Goal: Task Accomplishment & Management: Complete application form

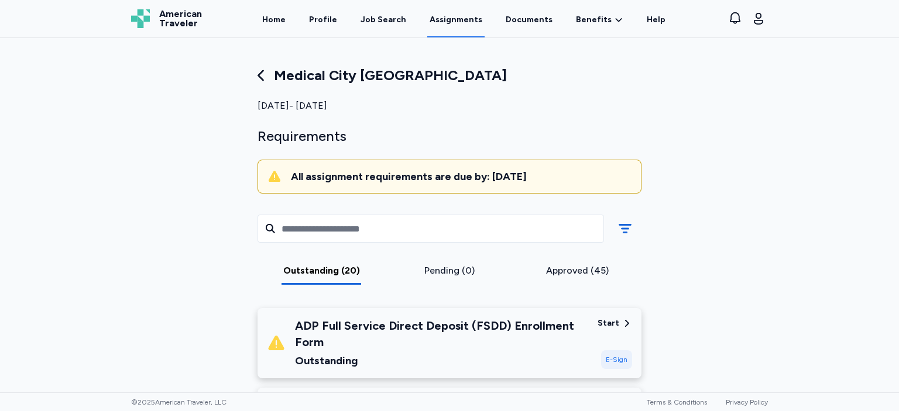
scroll to position [149, 0]
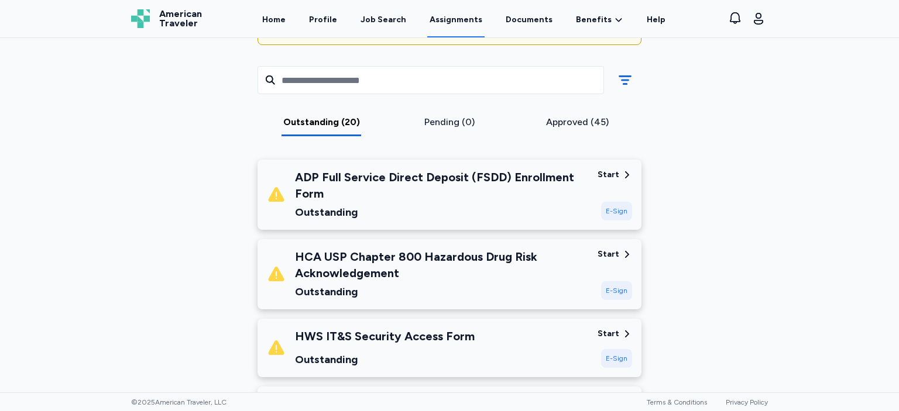
click at [592, 278] on div "HCA USP Chapter 800 Hazardous Drug Risk Acknowledgement Outstanding Start E-Sign" at bounding box center [449, 274] width 384 height 70
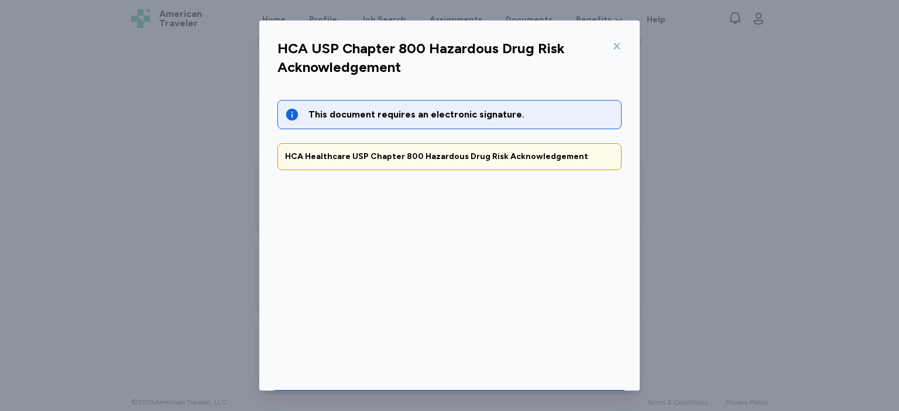
click at [628, 339] on div "This document requires an electronic signature. HCA Healthcare USP Chapter 800 …" at bounding box center [449, 227] width 363 height 283
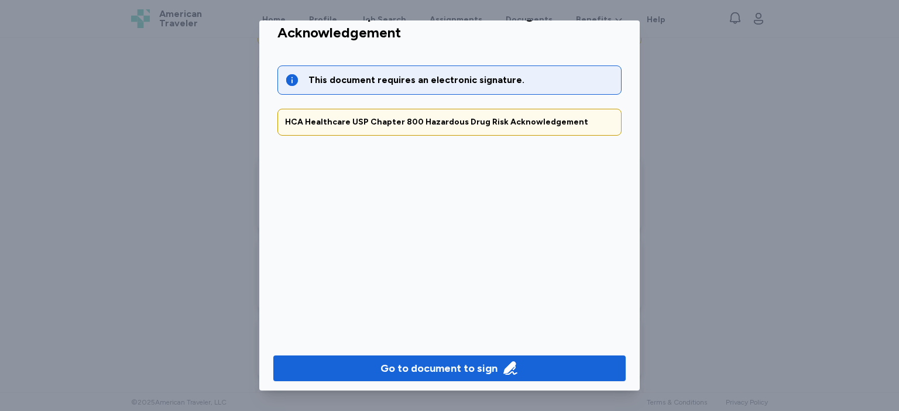
scroll to position [39, 0]
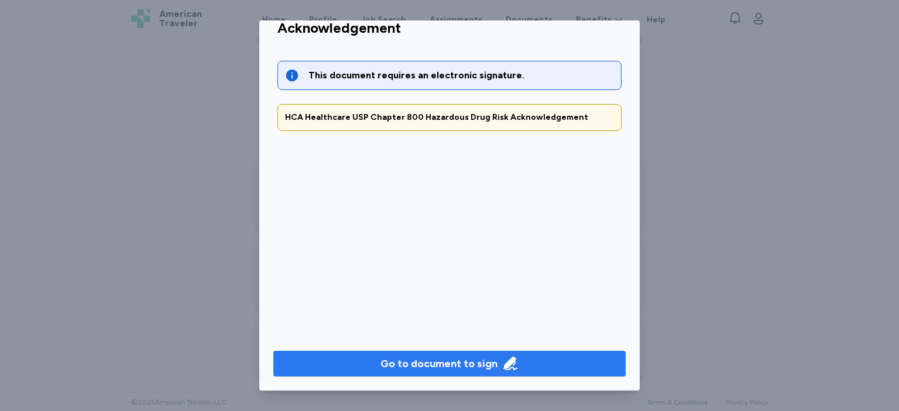
click at [554, 361] on span "Go to document to sign" at bounding box center [450, 364] width 334 height 16
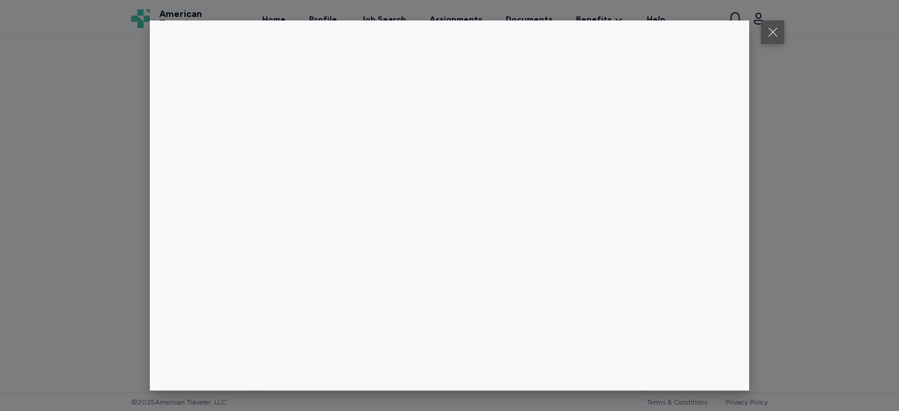
click at [767, 40] on button at bounding box center [772, 31] width 23 height 23
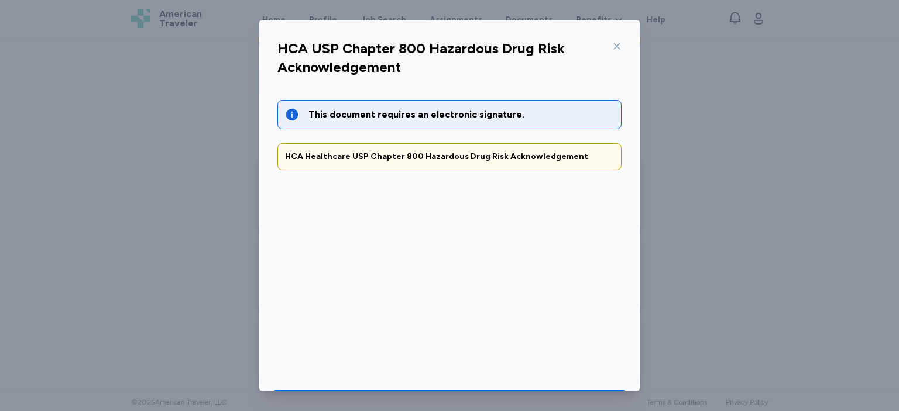
click at [612, 45] on div at bounding box center [614, 46] width 14 height 19
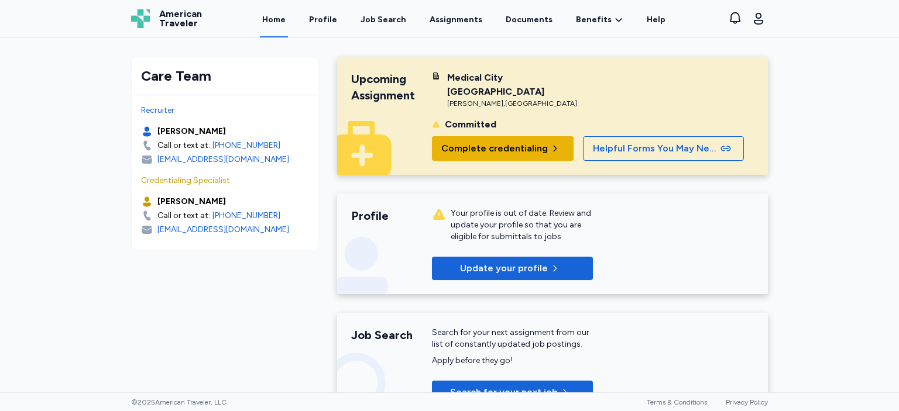
click at [525, 142] on span "Complete credentialing" at bounding box center [494, 149] width 106 height 14
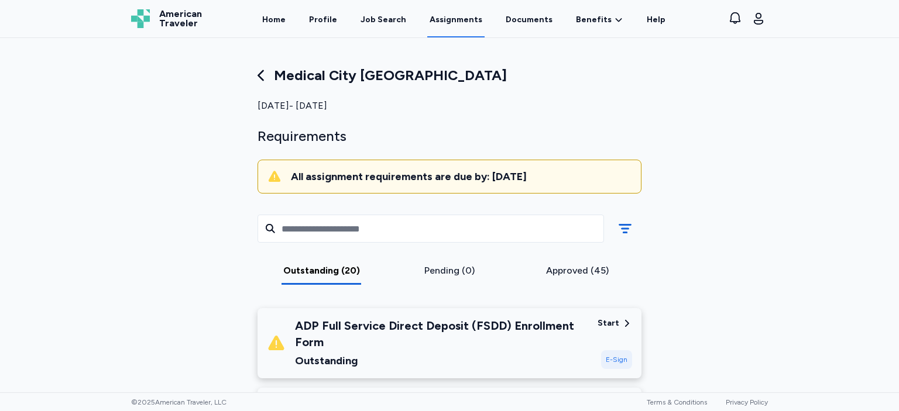
click at [782, 289] on div "Medical City Weatherford [DATE] - [DATE] Requirements All assignment requiremen…" at bounding box center [449, 215] width 899 height 355
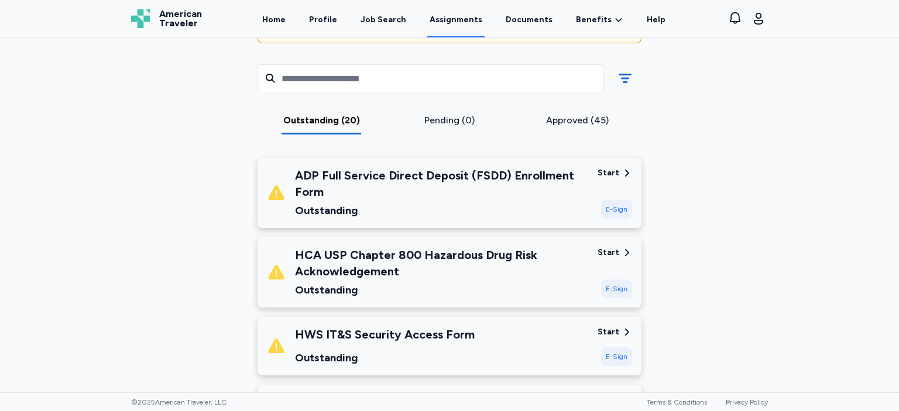
scroll to position [169, 0]
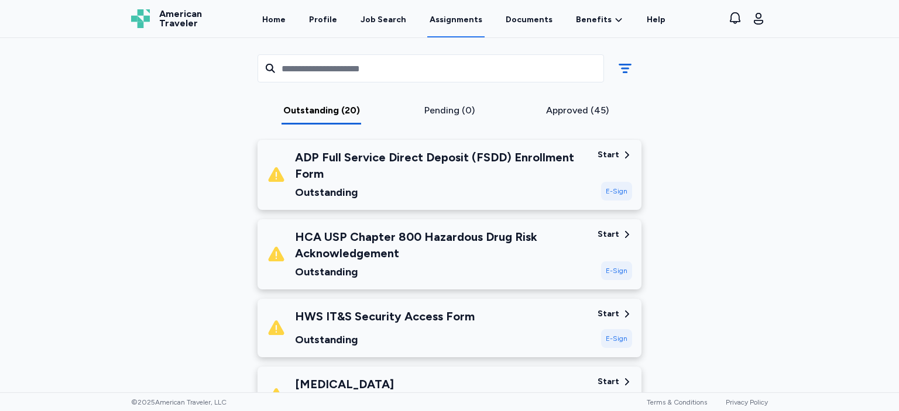
click at [620, 262] on div "E-Sign" at bounding box center [616, 271] width 31 height 19
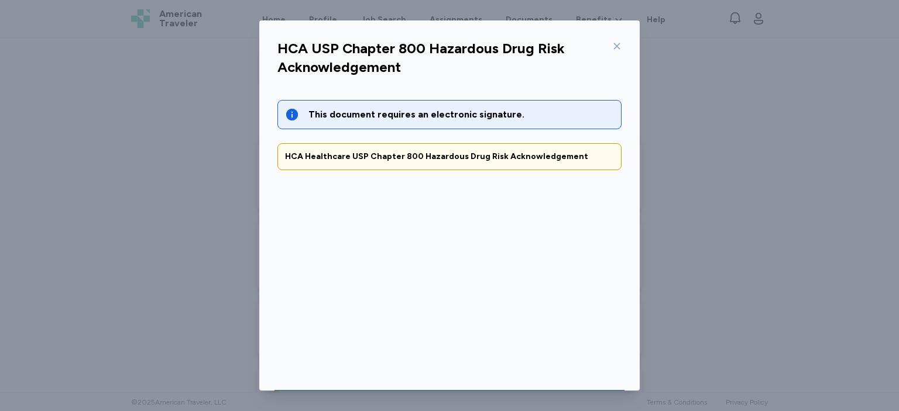
click at [633, 350] on div "HCA USP Chapter 800 Hazardous Drug Risk Acknowledgement This document requires …" at bounding box center [449, 233] width 380 height 396
drag, startPoint x: 633, startPoint y: 350, endPoint x: 634, endPoint y: 356, distance: 6.7
click at [634, 356] on div "HCA USP Chapter 800 Hazardous Drug Risk Acknowledgement This document requires …" at bounding box center [449, 233] width 380 height 396
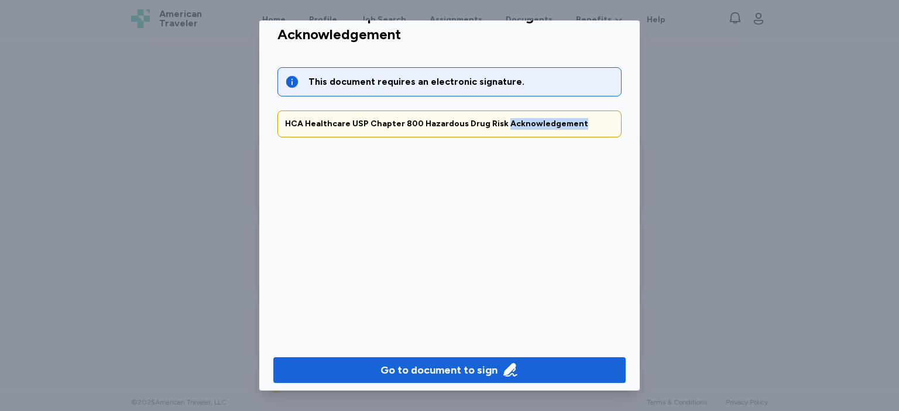
scroll to position [39, 0]
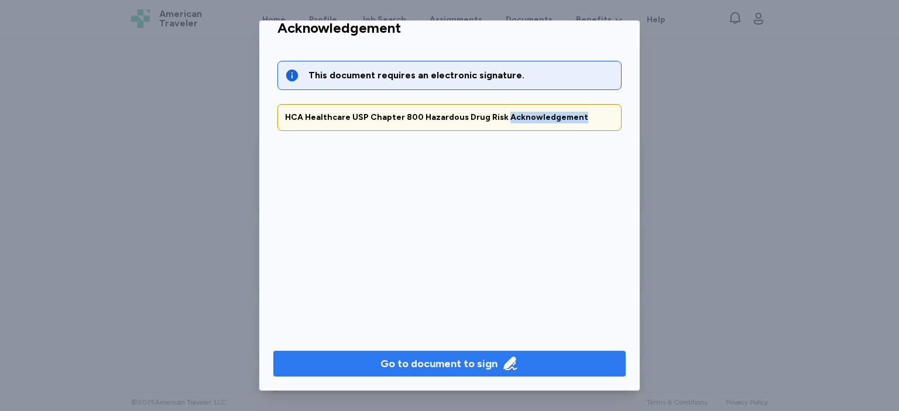
click at [556, 362] on span "Go to document to sign" at bounding box center [450, 364] width 334 height 16
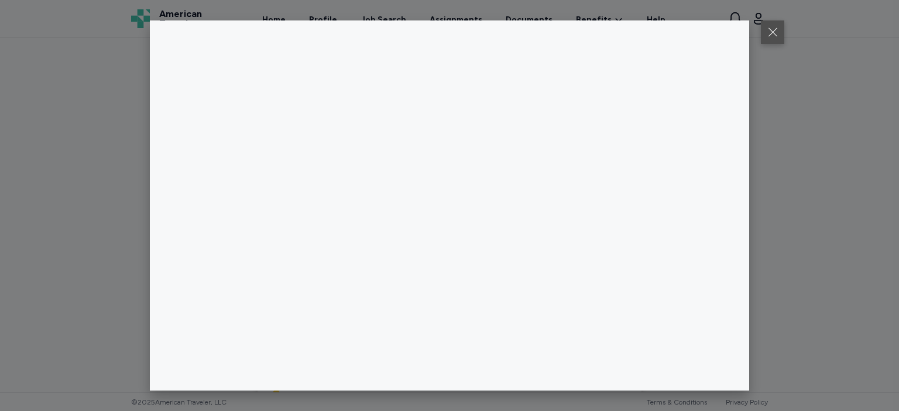
click at [771, 29] on button at bounding box center [772, 31] width 23 height 23
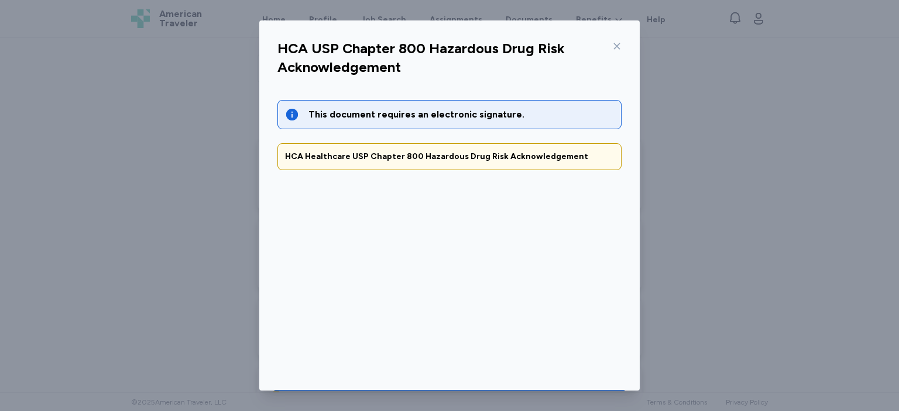
click at [619, 46] on icon at bounding box center [616, 46] width 9 height 9
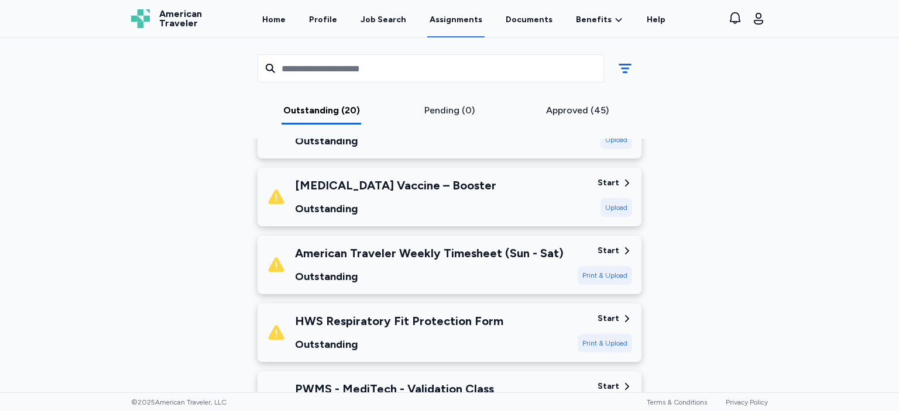
scroll to position [877, 0]
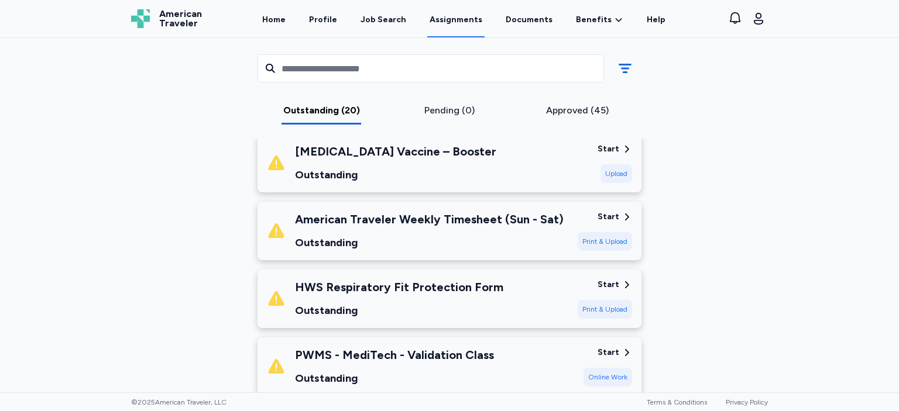
click at [570, 238] on div "American Traveler Weekly Timesheet (Sun - Sat) Outstanding Start Print & Upload" at bounding box center [449, 231] width 384 height 59
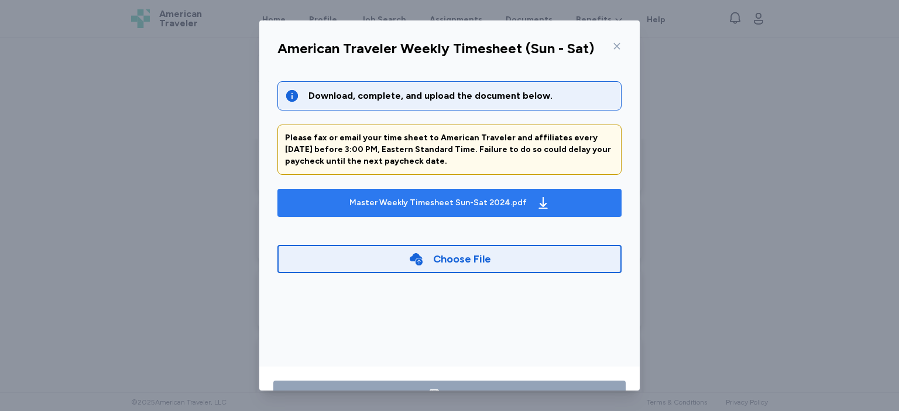
click at [528, 207] on div "Master Weekly Timesheet Sun-Sat 2024.pdf" at bounding box center [449, 203] width 205 height 19
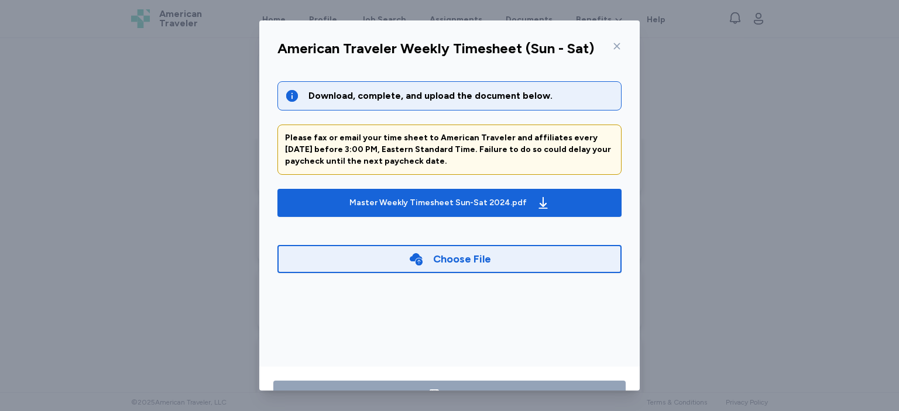
scroll to position [39, 0]
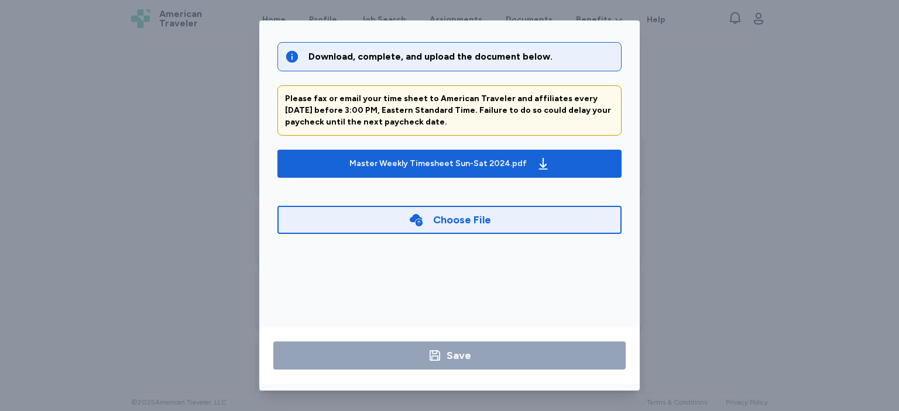
click at [671, 178] on div "American Traveler Weekly Timesheet (Sun - Sat) Download, complete, and upload t…" at bounding box center [449, 205] width 899 height 411
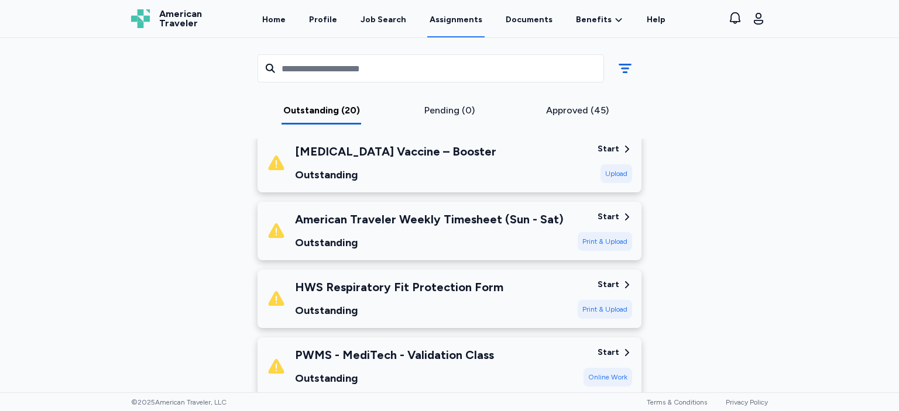
click at [566, 361] on div "PWMS - MediTech - Validation Class Outstanding" at bounding box center [420, 367] width 307 height 40
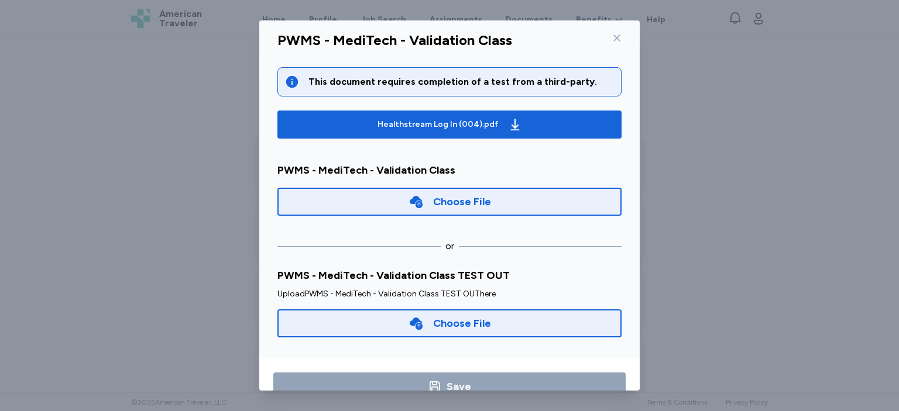
scroll to position [0, 0]
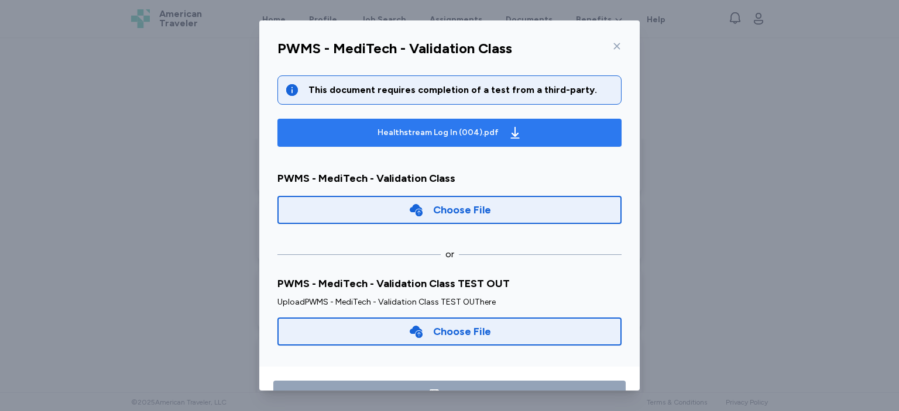
click at [568, 130] on span "Healthstream Log In (004).pdf" at bounding box center [449, 132] width 325 height 19
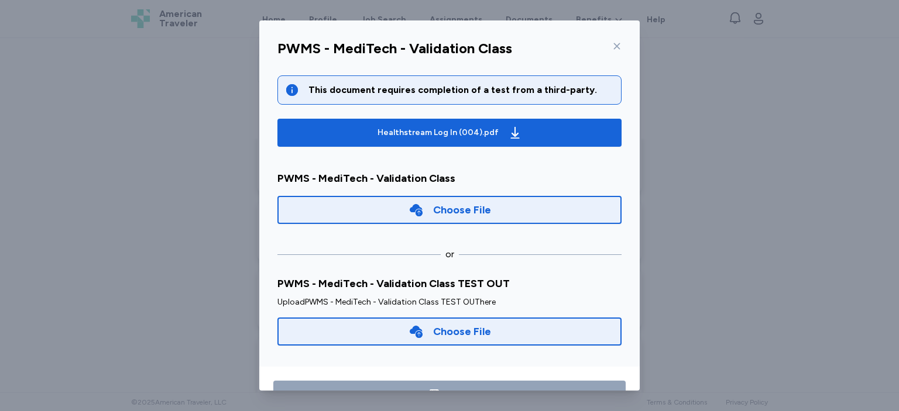
click at [615, 48] on icon at bounding box center [617, 46] width 6 height 6
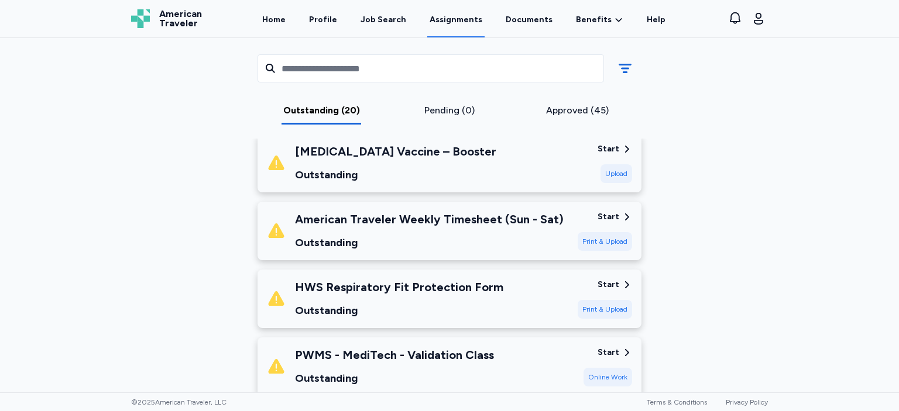
click at [712, 290] on div "Medical City Weatherford [DATE] - [DATE] Requirements All assignment requiremen…" at bounding box center [449, 230] width 655 height 2080
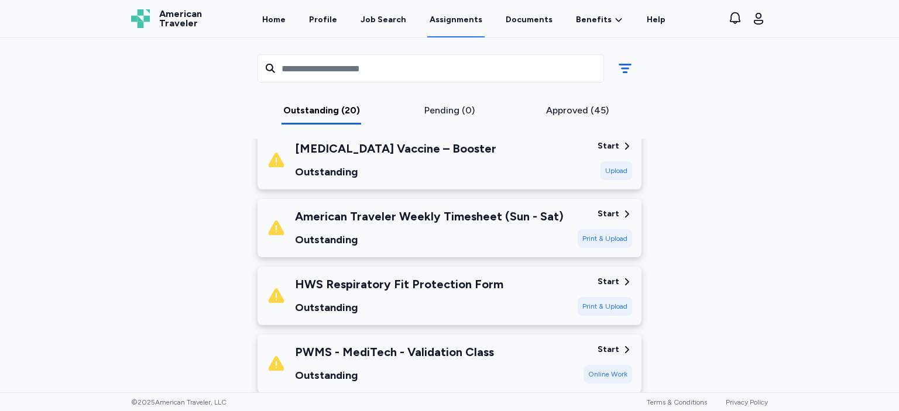
scroll to position [877, 0]
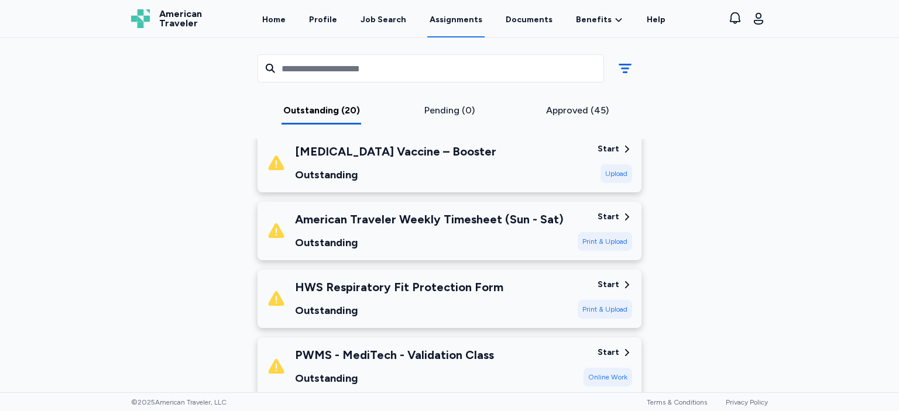
click at [444, 287] on div "HWS Respiratory Fit Protection Form" at bounding box center [399, 287] width 208 height 16
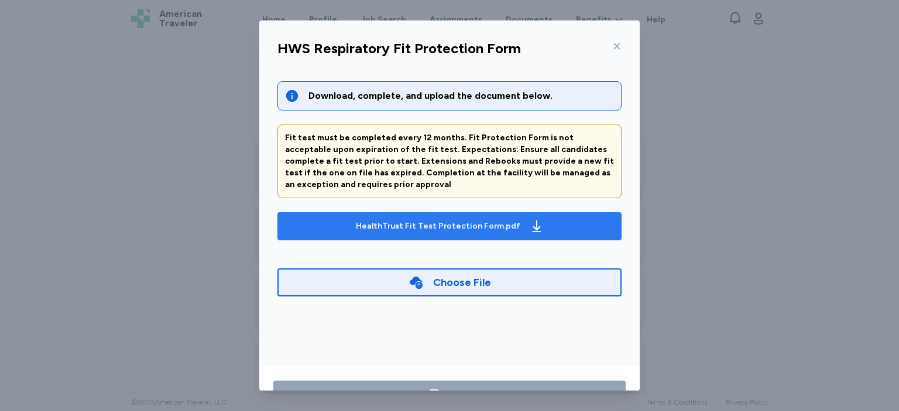
click at [511, 228] on div "HealthTrust Fit Test Protection Form.pdf" at bounding box center [438, 227] width 164 height 12
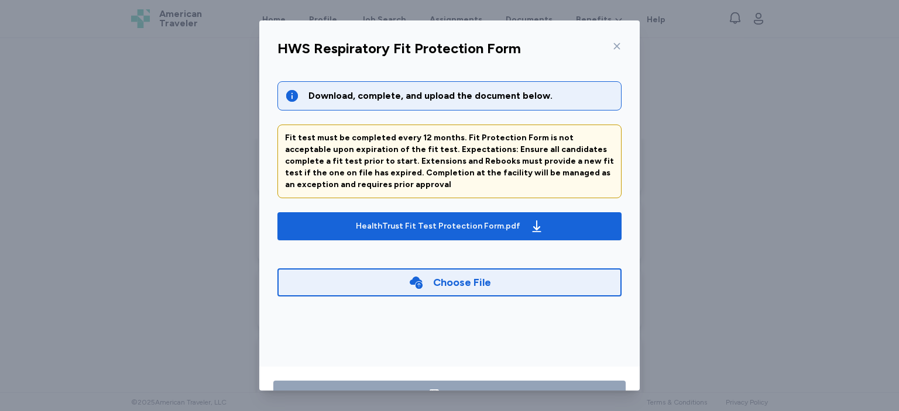
click at [613, 42] on icon at bounding box center [616, 46] width 9 height 9
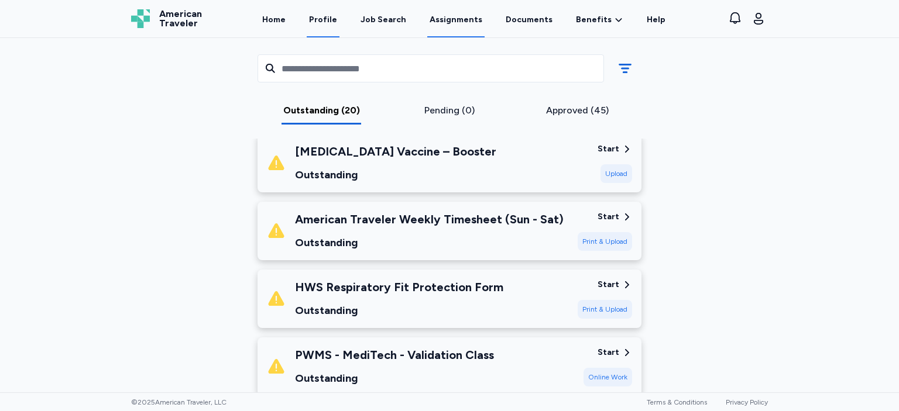
click at [327, 20] on link "Profile" at bounding box center [323, 19] width 33 height 36
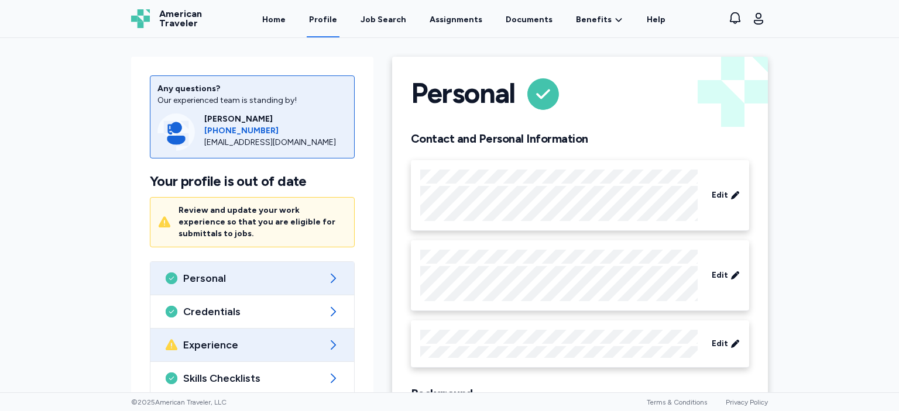
click at [246, 344] on div "Experience" at bounding box center [252, 345] width 204 height 33
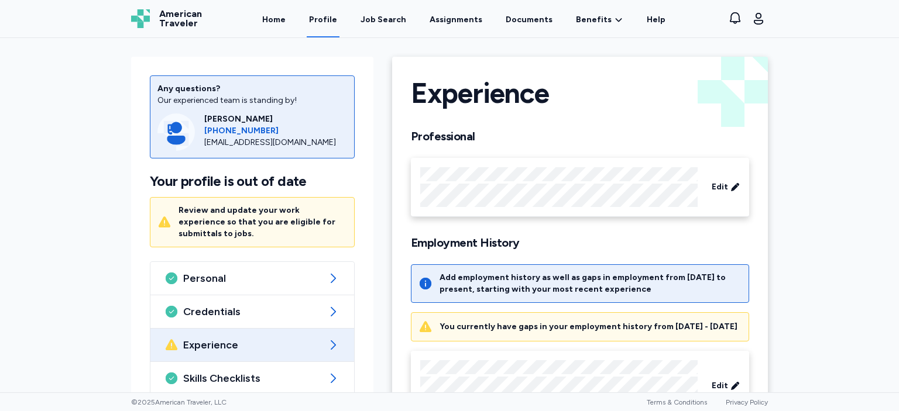
click at [781, 294] on div "Any questions? Our experienced team is standing by! [PERSON_NAME] [PHONE_NUMBER…" at bounding box center [449, 215] width 899 height 355
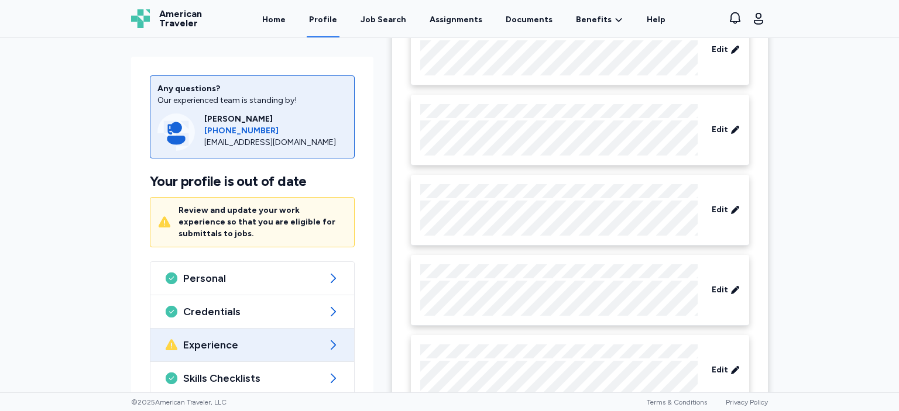
scroll to position [957, 0]
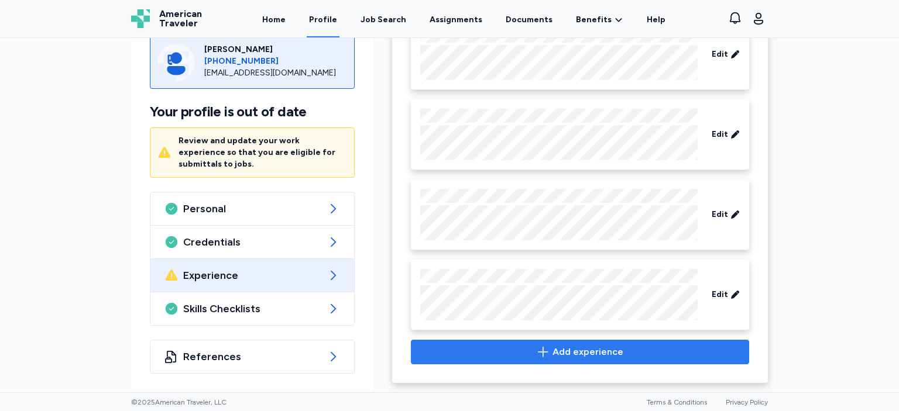
click at [741, 353] on button "Add experience" at bounding box center [580, 352] width 338 height 25
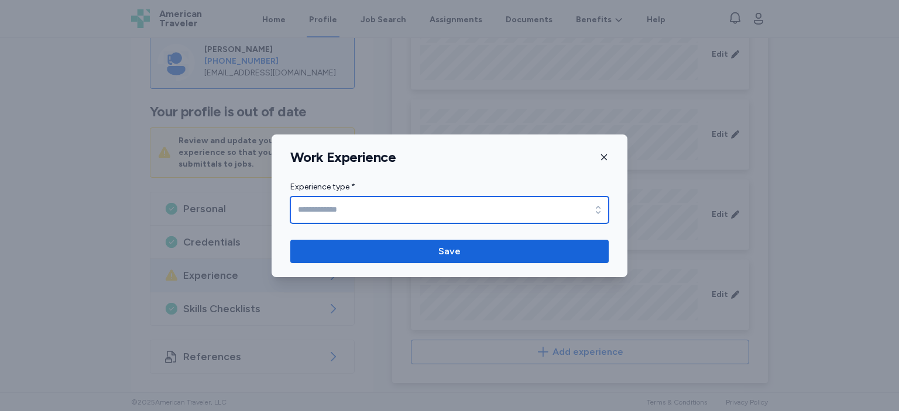
click at [592, 220] on div "button" at bounding box center [597, 210] width 21 height 27
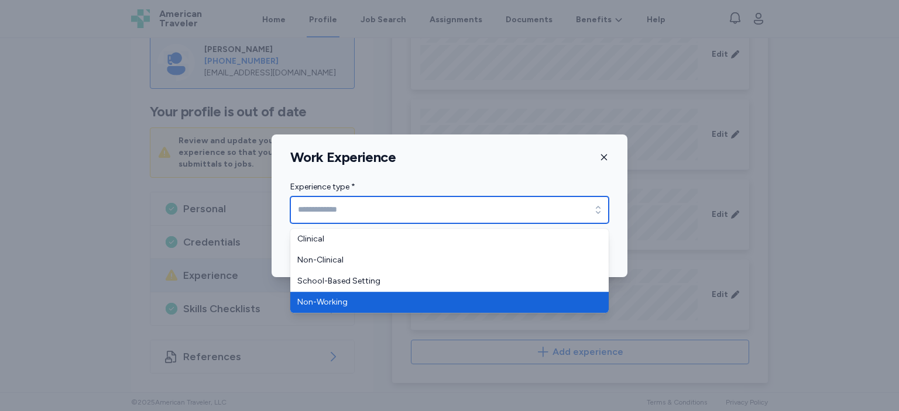
type input "**********"
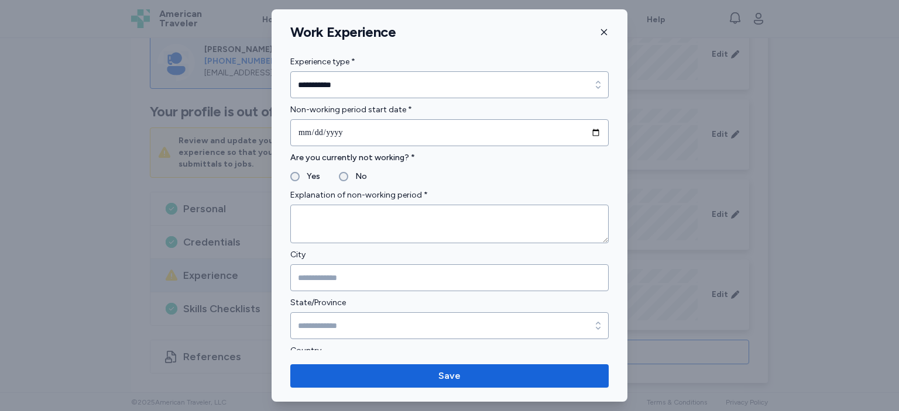
click at [603, 36] on icon "button" at bounding box center [603, 32] width 9 height 9
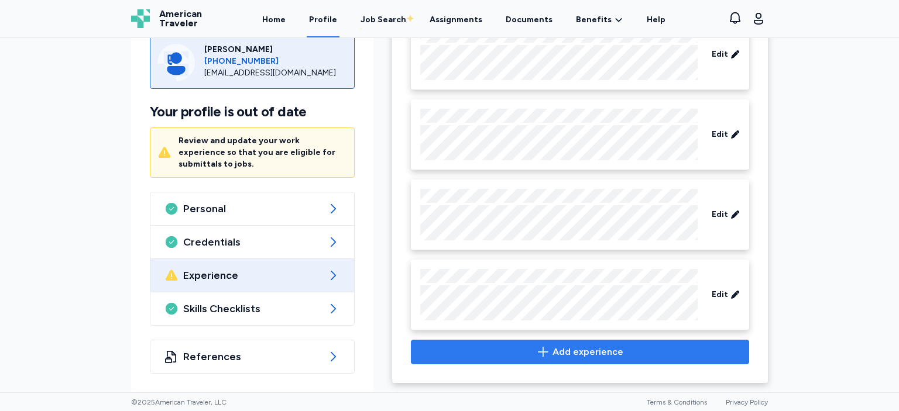
click at [713, 353] on span "Add experience" at bounding box center [580, 352] width 318 height 14
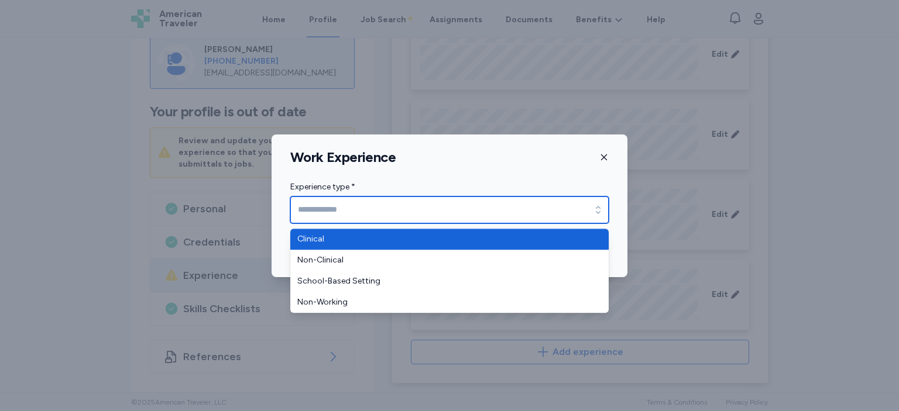
click at [545, 214] on input "Experience type *" at bounding box center [449, 210] width 318 height 27
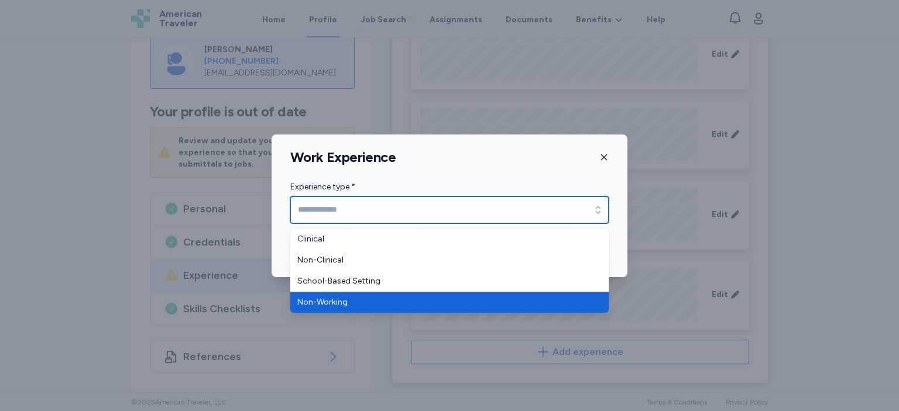
type input "**********"
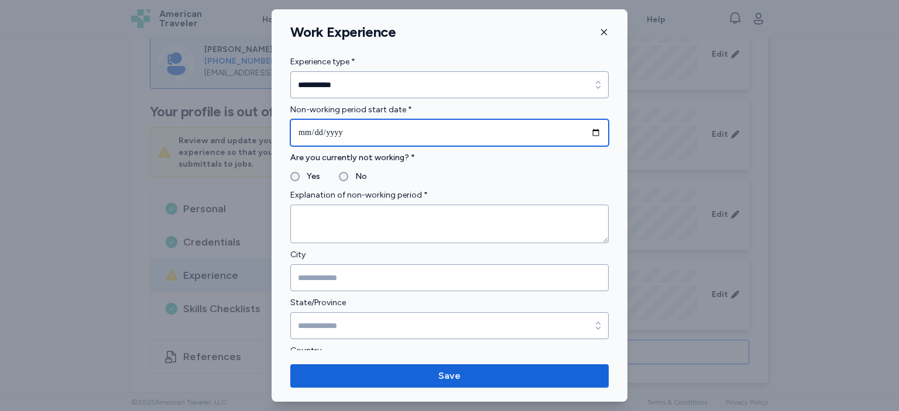
click at [473, 123] on input "date" at bounding box center [449, 132] width 318 height 27
type input "**********"
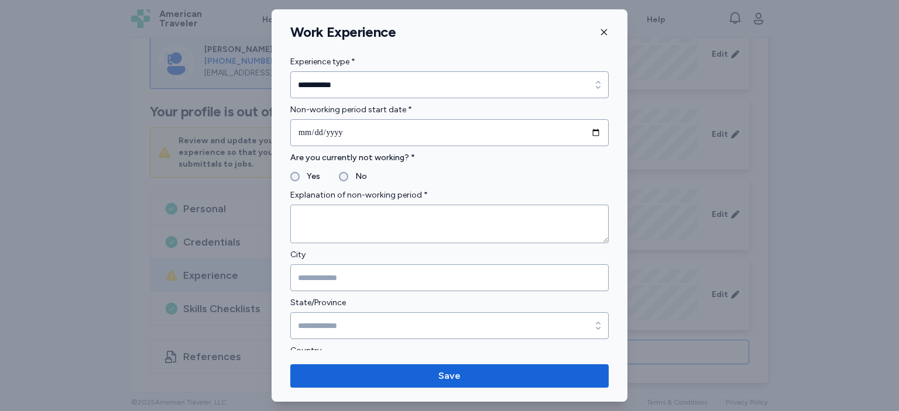
click at [434, 160] on label "Are you currently not working? *" at bounding box center [449, 158] width 318 height 14
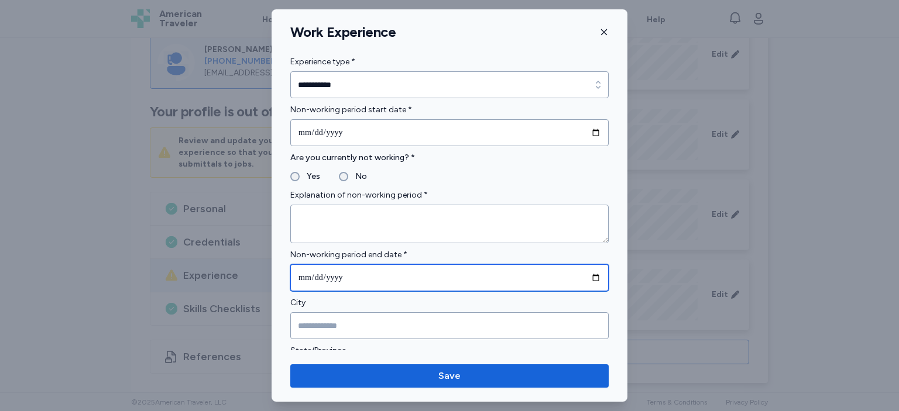
click at [337, 275] on input "date" at bounding box center [449, 277] width 318 height 27
click at [305, 281] on input "date" at bounding box center [449, 277] width 318 height 27
type input "**********"
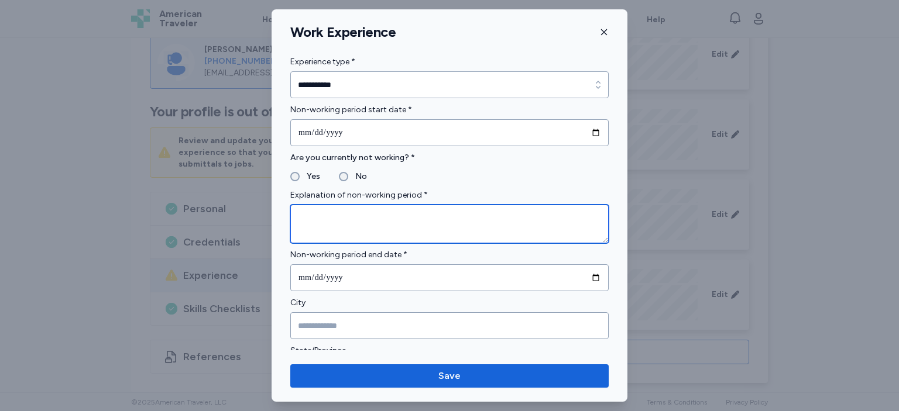
click at [342, 213] on textarea at bounding box center [449, 224] width 318 height 39
type textarea "**********"
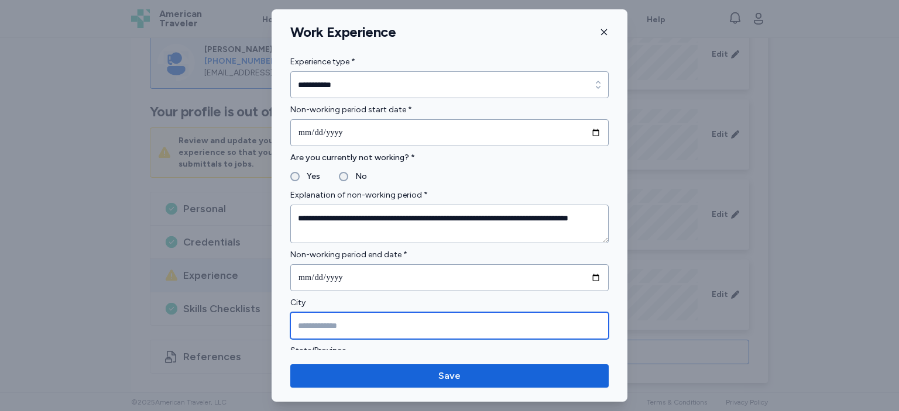
click at [310, 322] on input "City" at bounding box center [449, 325] width 318 height 27
type input "**********"
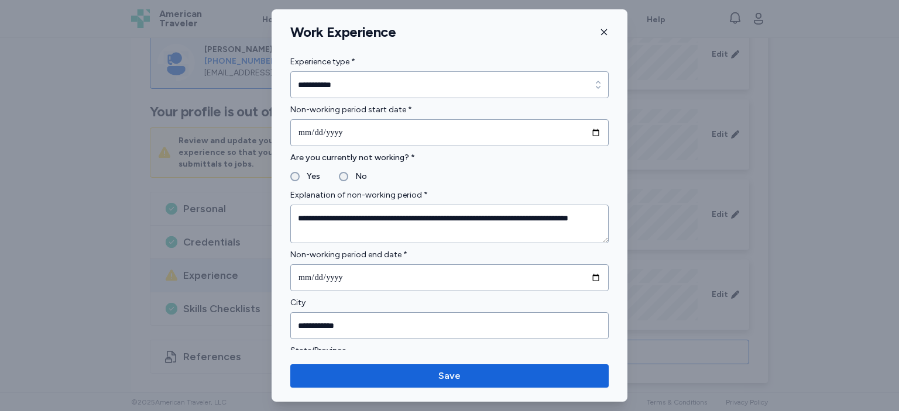
click at [382, 298] on label "City" at bounding box center [449, 303] width 318 height 14
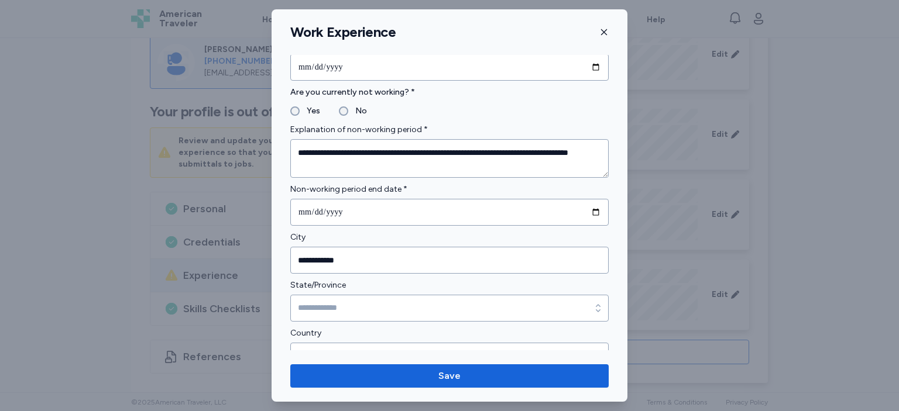
scroll to position [86, 0]
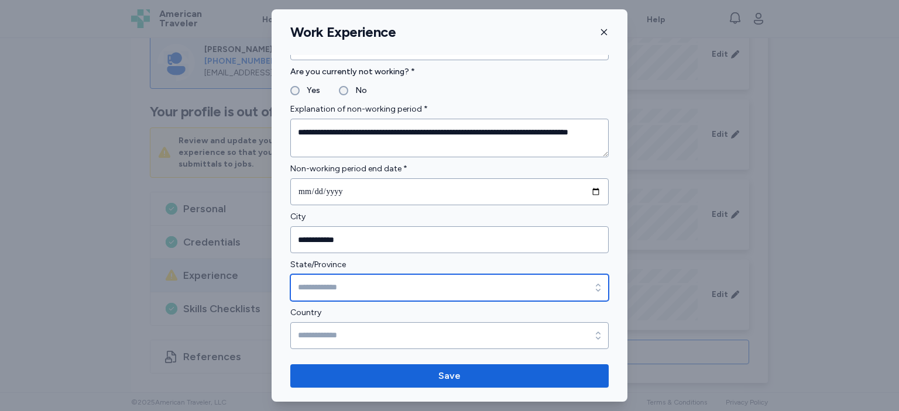
click at [493, 283] on input "State/Province" at bounding box center [449, 287] width 318 height 27
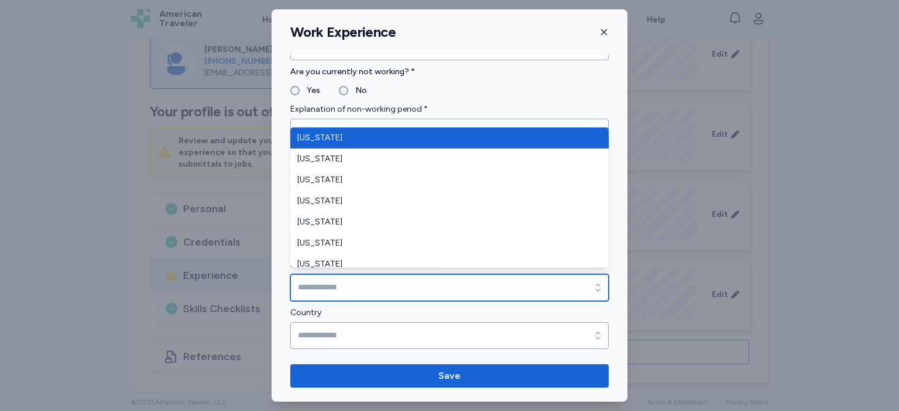
type input "*"
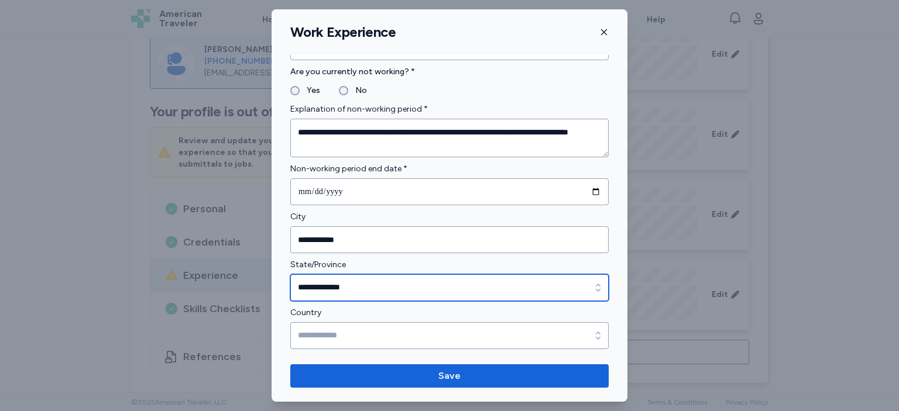
type input "**********"
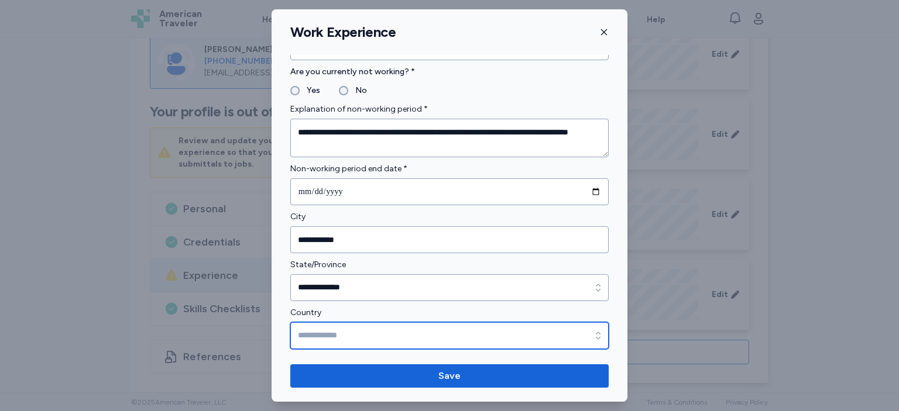
click at [452, 331] on input "Country" at bounding box center [449, 335] width 318 height 27
type input "**********"
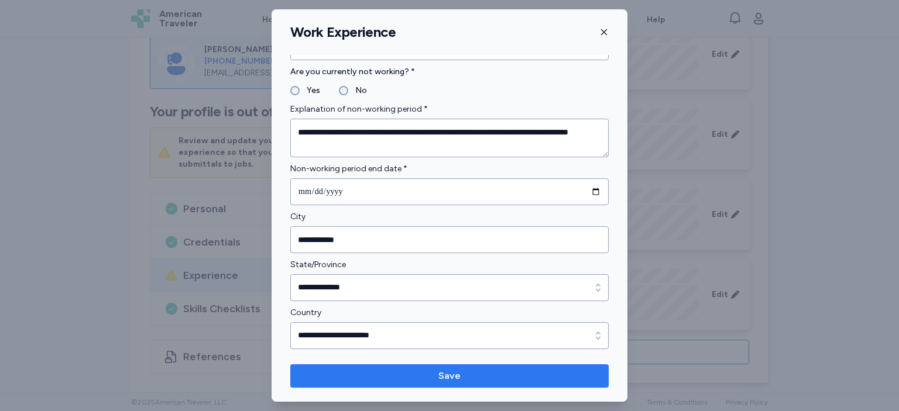
click at [455, 367] on button "Save" at bounding box center [449, 376] width 318 height 23
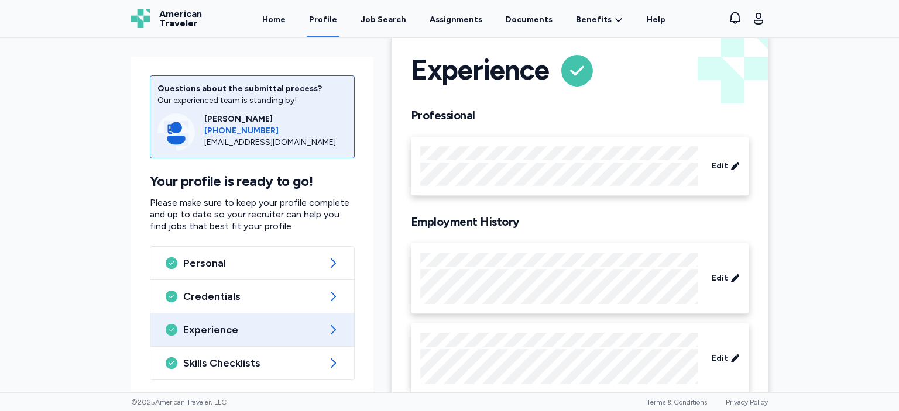
scroll to position [0, 0]
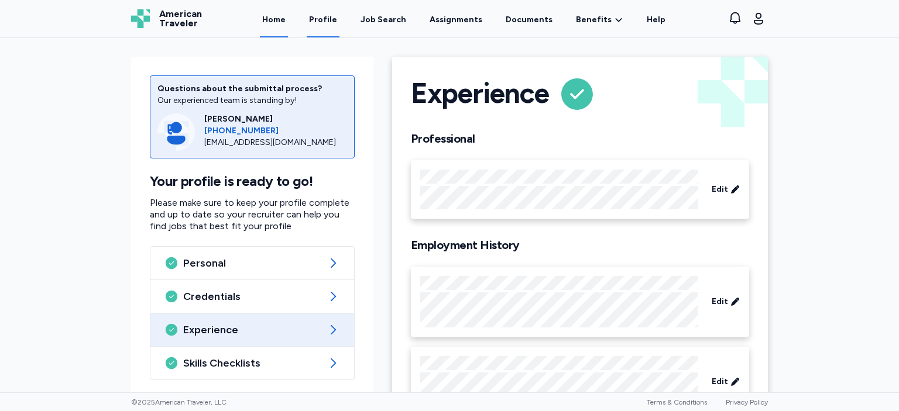
click at [280, 18] on link "Home" at bounding box center [274, 19] width 28 height 36
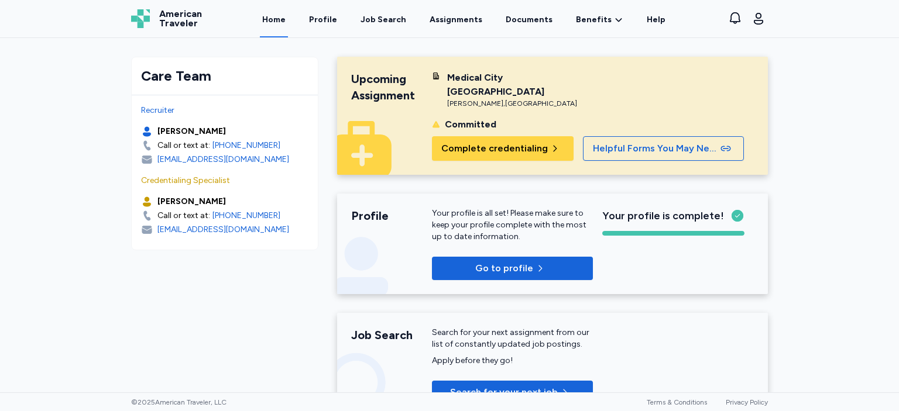
click at [441, 88] on div "[GEOGRAPHIC_DATA] [GEOGRAPHIC_DATA] [GEOGRAPHIC_DATA] , [GEOGRAPHIC_DATA]" at bounding box center [512, 89] width 161 height 37
click at [472, 80] on div "Medical City [GEOGRAPHIC_DATA]" at bounding box center [520, 85] width 146 height 28
click at [357, 101] on div "Upcoming Assignment" at bounding box center [391, 87] width 81 height 33
click at [365, 123] on div "Upcoming Assignment" at bounding box center [391, 116] width 81 height 90
click at [484, 118] on div "Committed" at bounding box center [470, 125] width 51 height 14
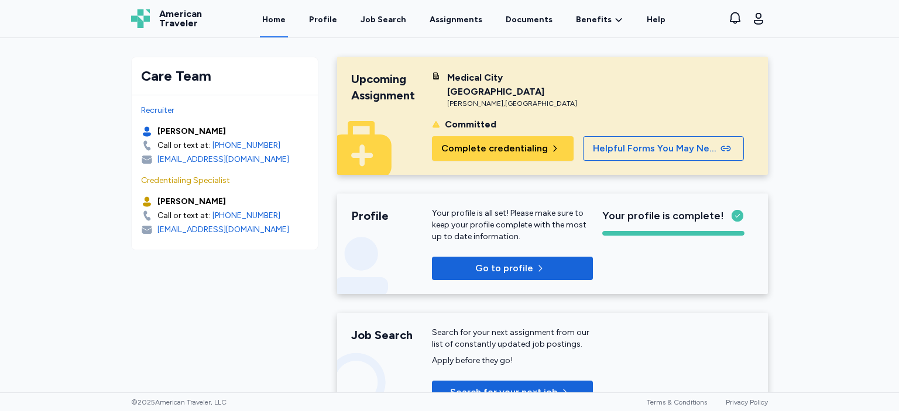
click at [516, 81] on div "Medical City [GEOGRAPHIC_DATA]" at bounding box center [520, 85] width 146 height 28
click at [520, 97] on div "Medical City [GEOGRAPHIC_DATA] [GEOGRAPHIC_DATA] , [GEOGRAPHIC_DATA] Committed …" at bounding box center [512, 116] width 161 height 90
click at [449, 136] on button "Complete credentialing" at bounding box center [503, 148] width 142 height 25
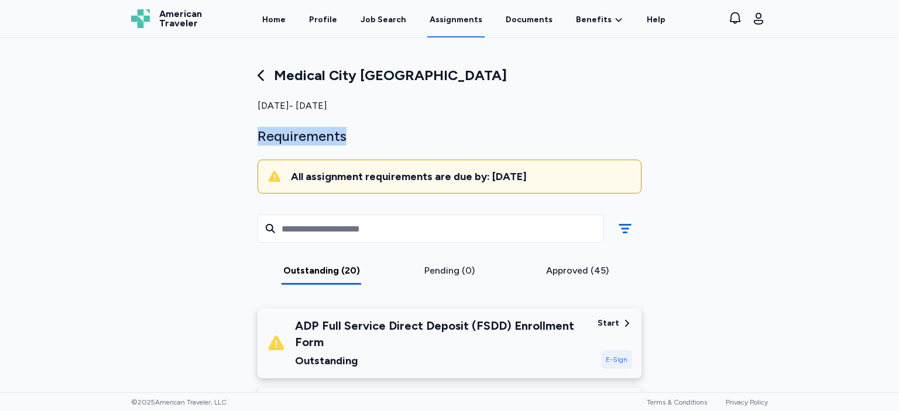
click at [449, 123] on div "Medical City [GEOGRAPHIC_DATA] [DATE] - [DATE] Requirements All assignment requ…" at bounding box center [449, 132] width 403 height 132
click at [263, 74] on icon at bounding box center [261, 75] width 16 height 16
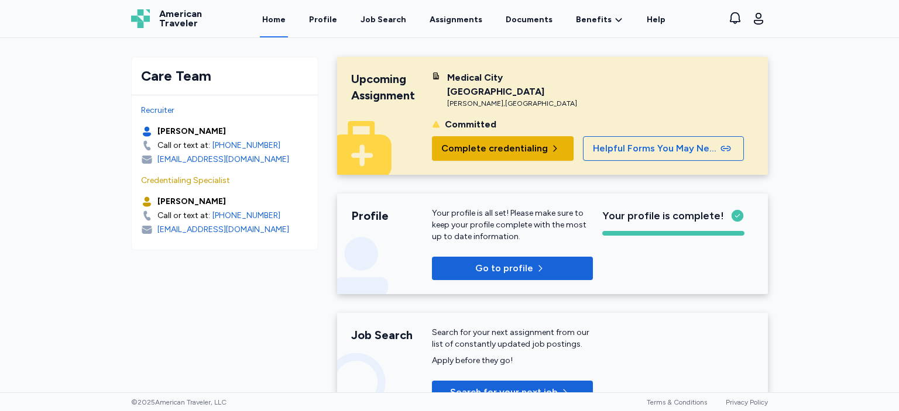
click at [467, 142] on span "Complete credentialing" at bounding box center [494, 149] width 106 height 14
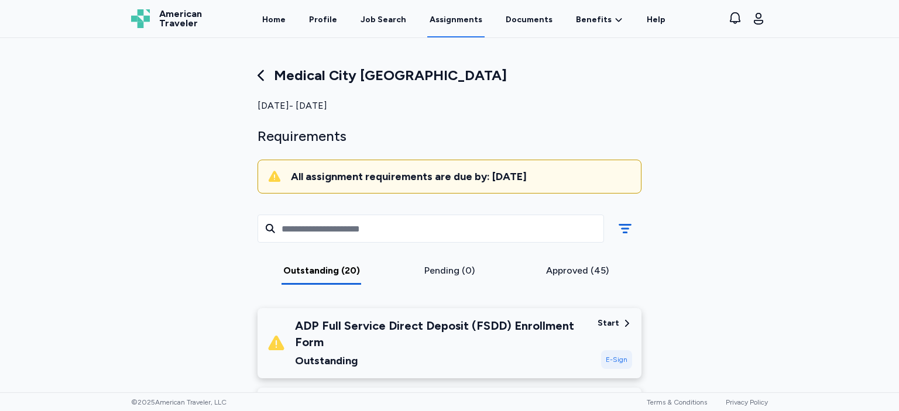
click at [611, 319] on div "Start" at bounding box center [608, 324] width 22 height 12
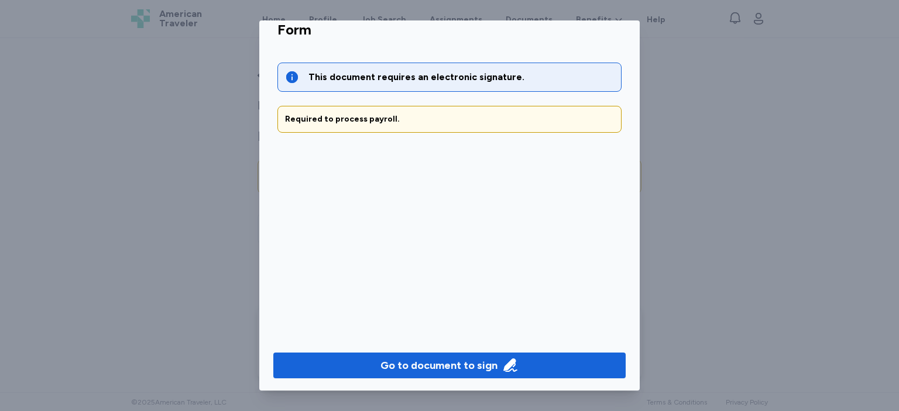
scroll to position [39, 0]
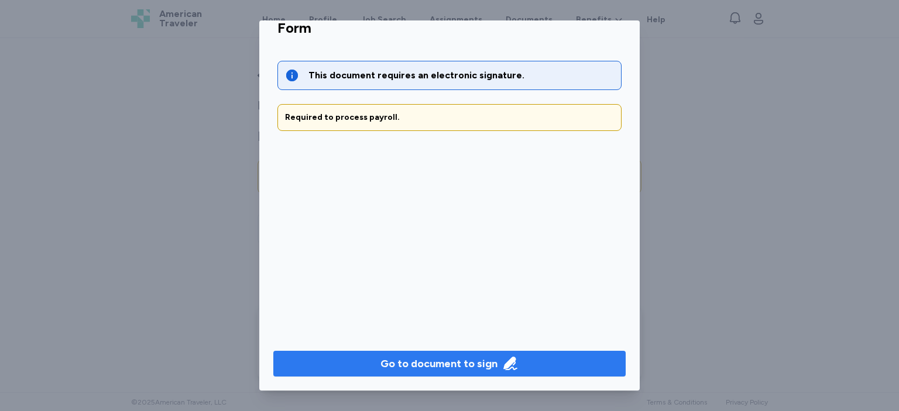
click at [544, 353] on button "Go to document to sign" at bounding box center [449, 364] width 352 height 26
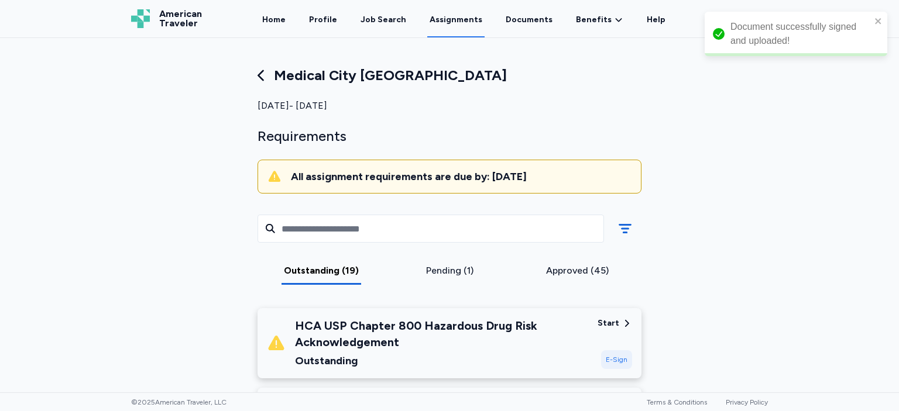
click at [586, 325] on div "HCA USP Chapter 800 Hazardous Drug Risk Acknowledgement" at bounding box center [441, 334] width 293 height 33
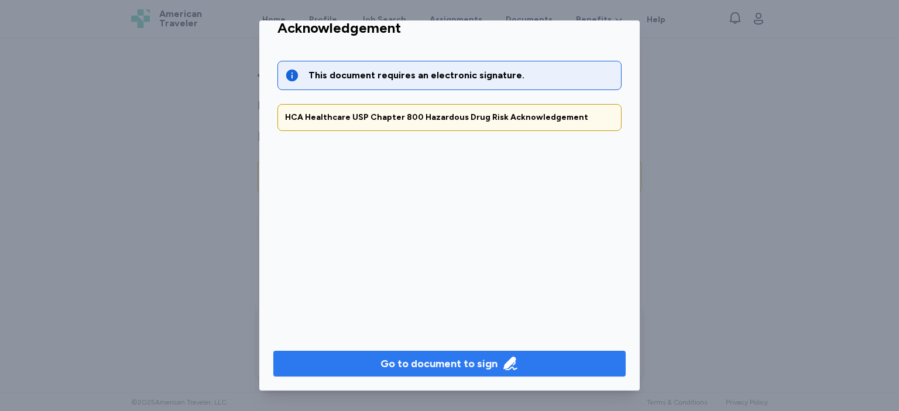
click at [552, 368] on span "Go to document to sign" at bounding box center [450, 364] width 334 height 16
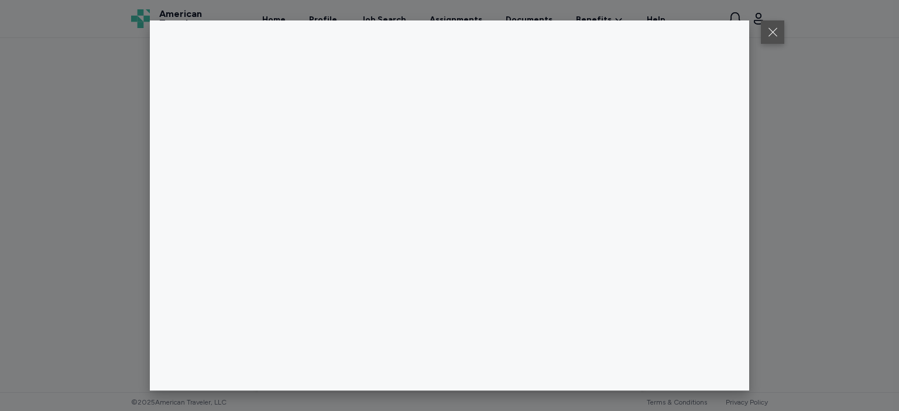
click at [776, 37] on button at bounding box center [772, 31] width 23 height 23
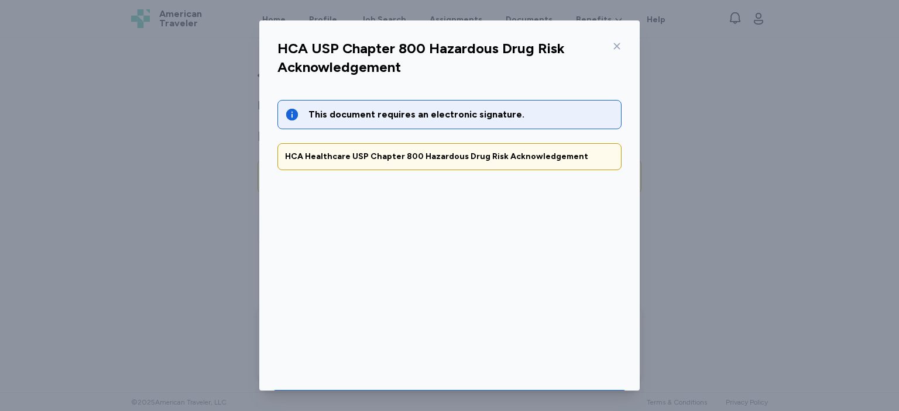
click at [621, 46] on icon at bounding box center [616, 46] width 9 height 9
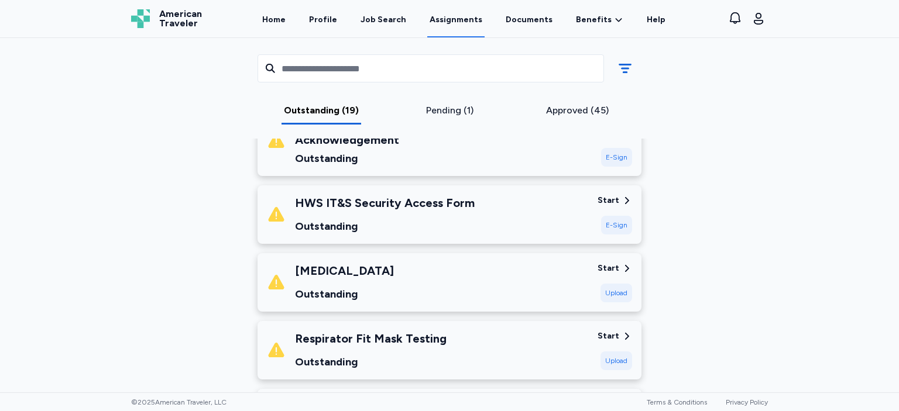
scroll to position [236, 0]
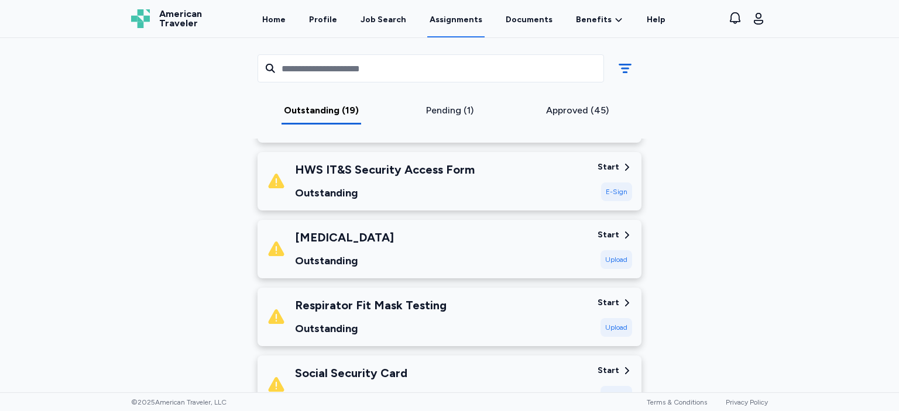
click at [593, 247] on div "[MEDICAL_DATA] Outstanding Start Upload" at bounding box center [449, 249] width 384 height 59
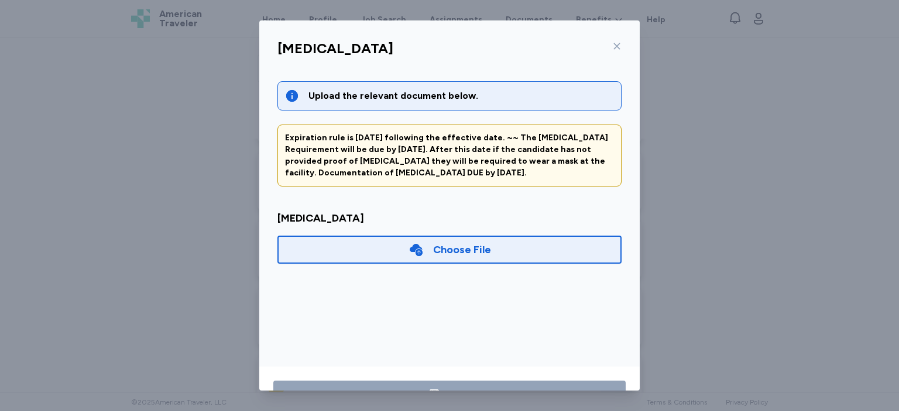
click at [593, 247] on div "Choose File" at bounding box center [449, 250] width 344 height 28
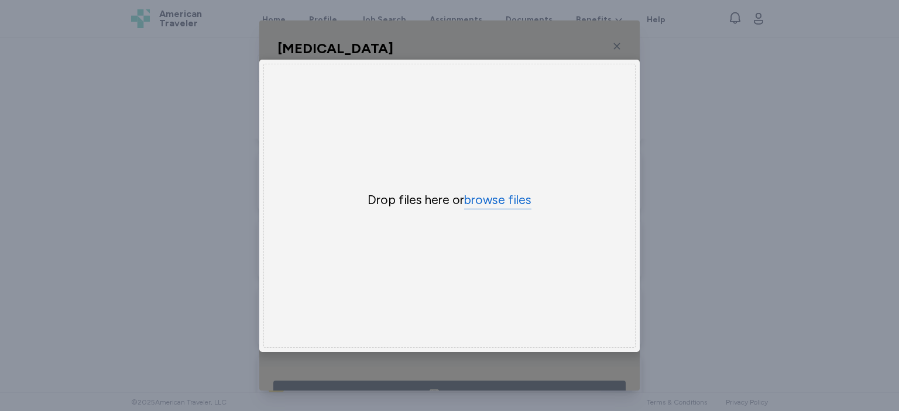
click at [528, 207] on button "browse files" at bounding box center [497, 200] width 67 height 17
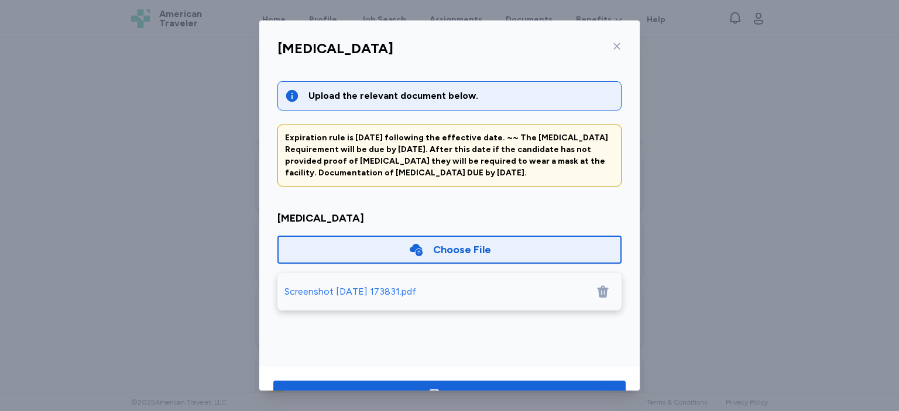
scroll to position [39, 0]
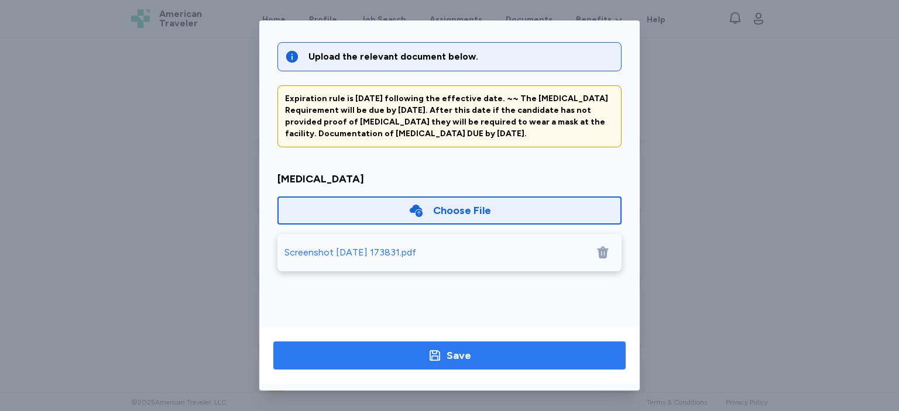
click at [544, 364] on button "Save" at bounding box center [449, 356] width 352 height 28
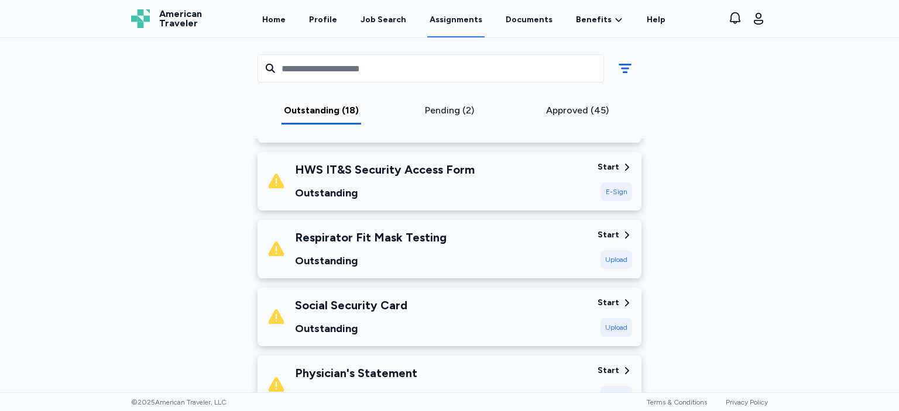
click at [558, 319] on div "Social Security Card Outstanding" at bounding box center [427, 317] width 321 height 40
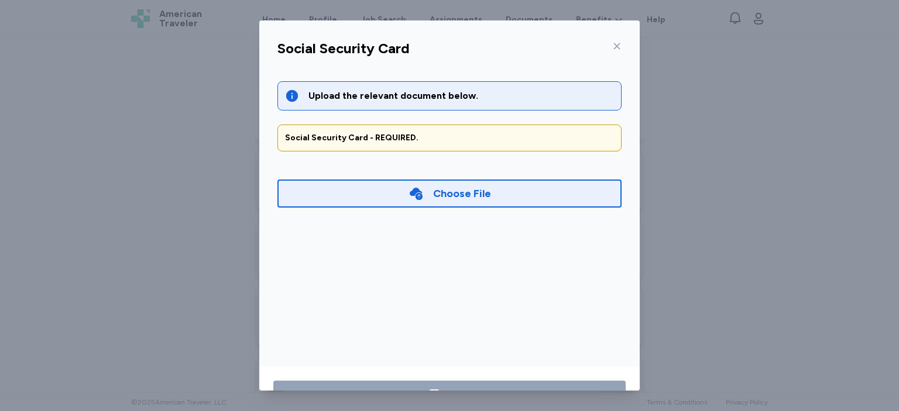
click at [541, 190] on div "Choose File" at bounding box center [449, 194] width 344 height 28
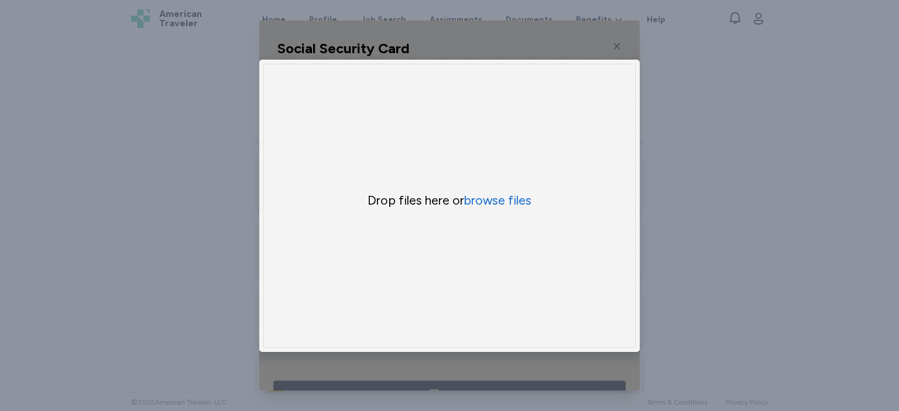
scroll to position [236, 0]
click at [511, 194] on button "browse files" at bounding box center [497, 200] width 67 height 17
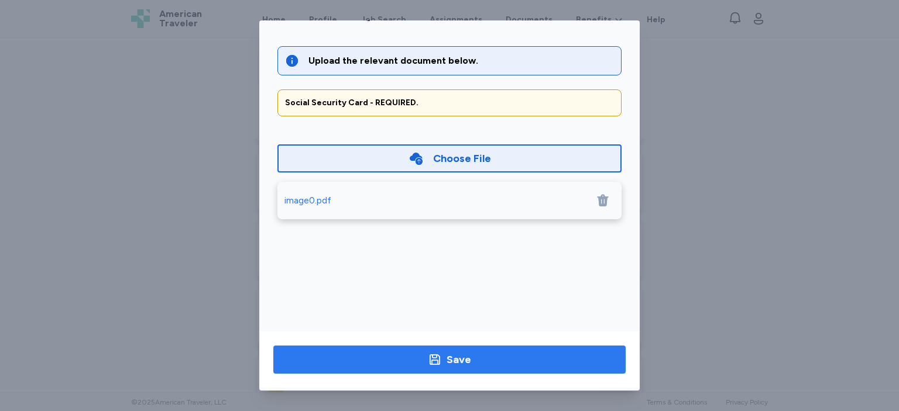
scroll to position [39, 0]
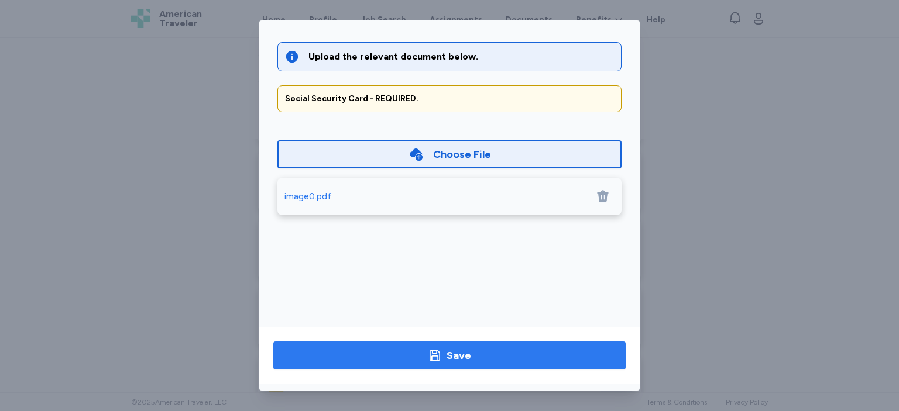
click at [577, 345] on button "Save" at bounding box center [449, 356] width 352 height 28
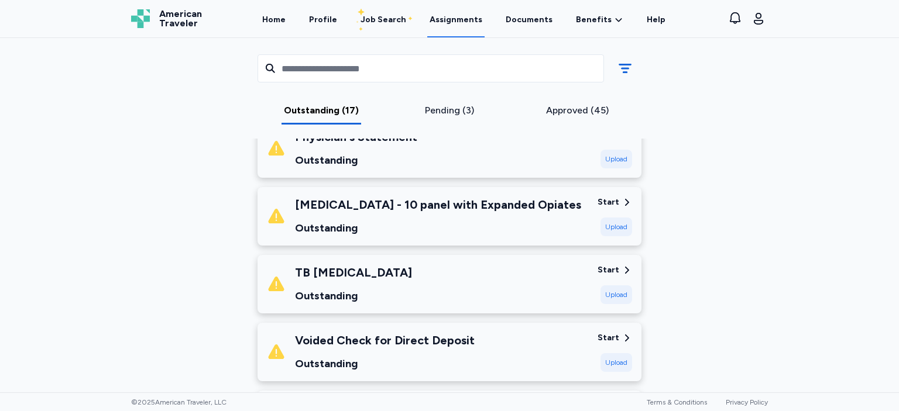
scroll to position [438, 0]
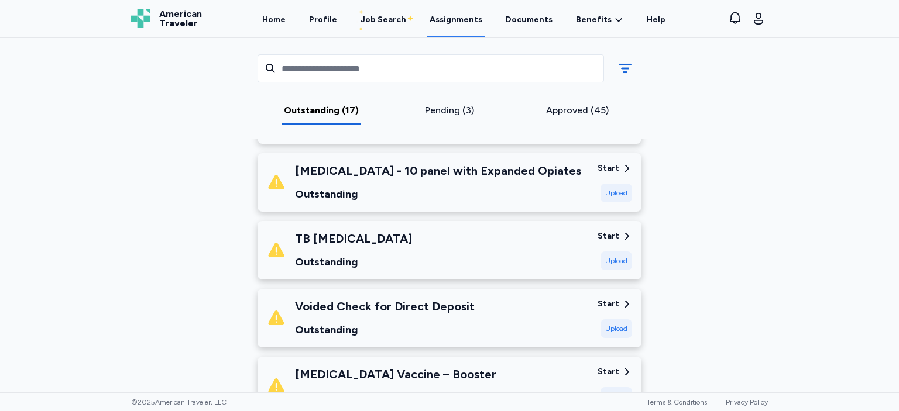
click at [610, 373] on div "Start" at bounding box center [608, 372] width 22 height 12
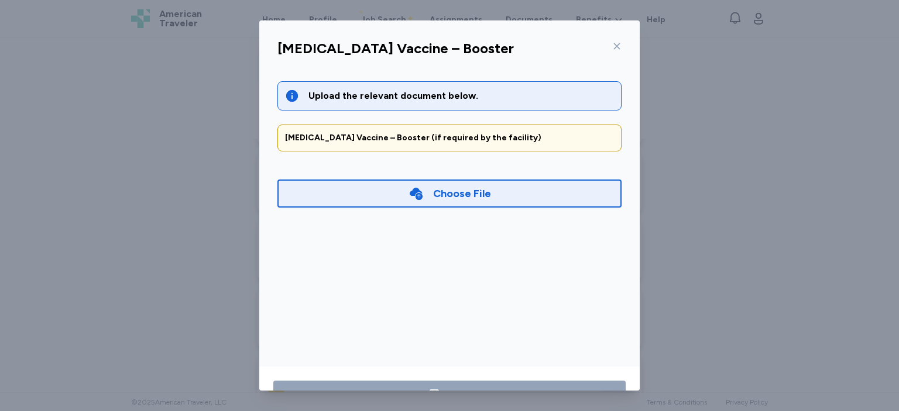
click at [616, 43] on icon at bounding box center [616, 46] width 9 height 9
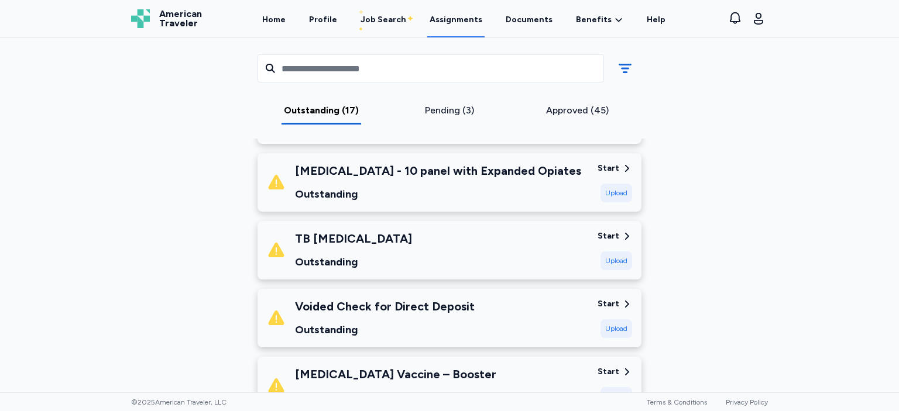
click at [573, 326] on div "Voided Check for Direct Deposit Outstanding" at bounding box center [427, 318] width 321 height 40
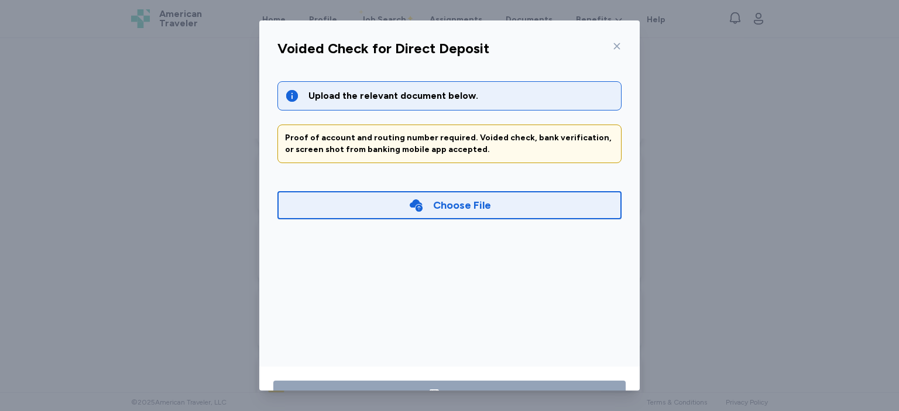
click at [434, 219] on div "Choose File" at bounding box center [449, 205] width 344 height 28
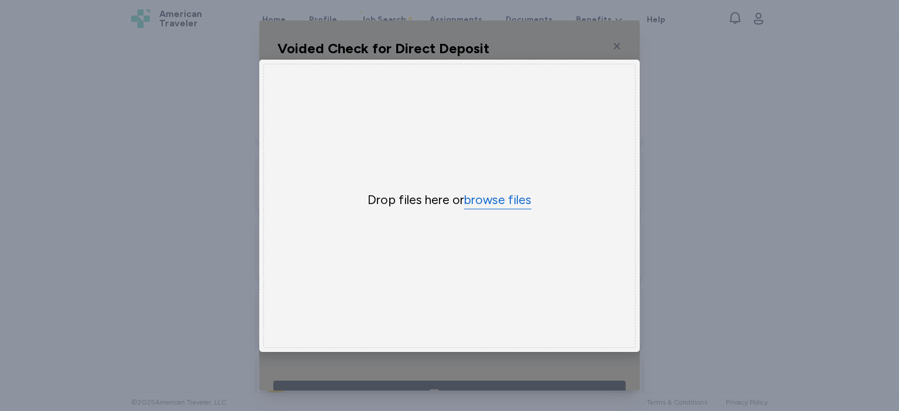
click at [476, 205] on button "browse files" at bounding box center [497, 200] width 67 height 17
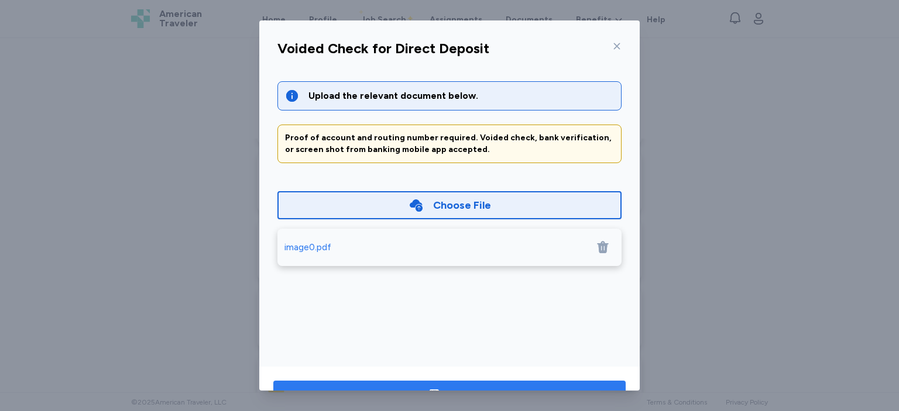
click at [569, 382] on button "Save" at bounding box center [449, 395] width 352 height 28
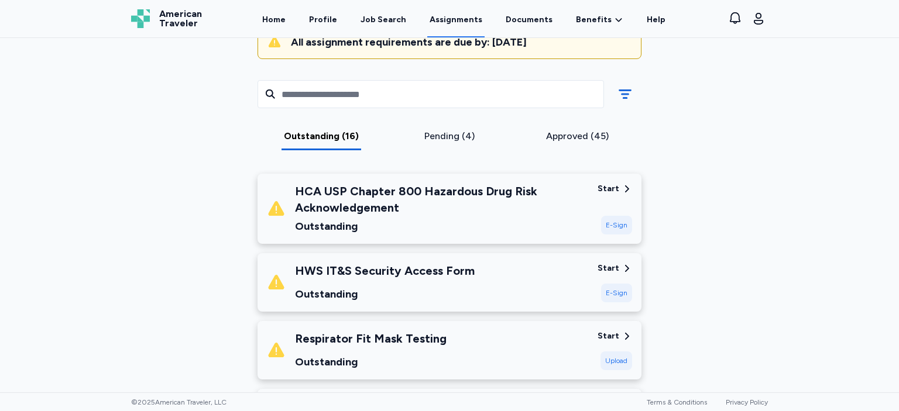
scroll to position [101, 0]
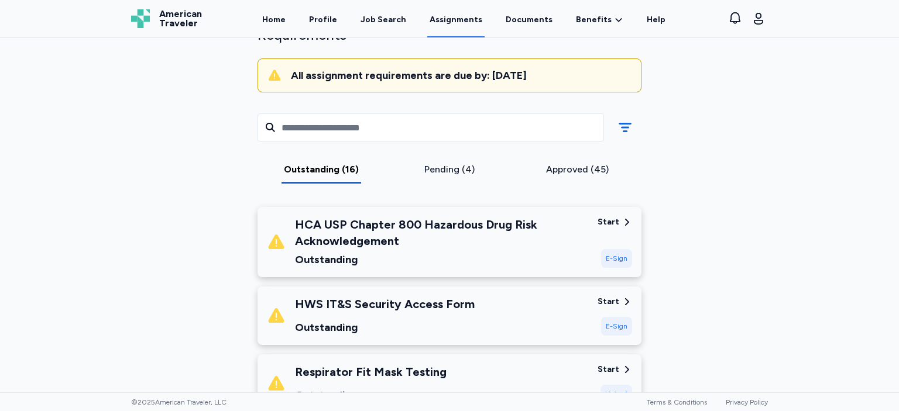
click at [584, 218] on div "HCA USP Chapter 800 Hazardous Drug Risk Acknowledgement" at bounding box center [441, 232] width 293 height 33
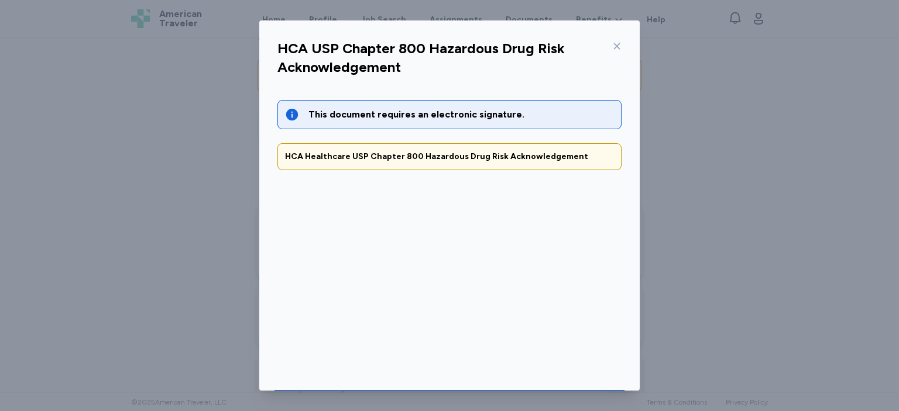
scroll to position [39, 0]
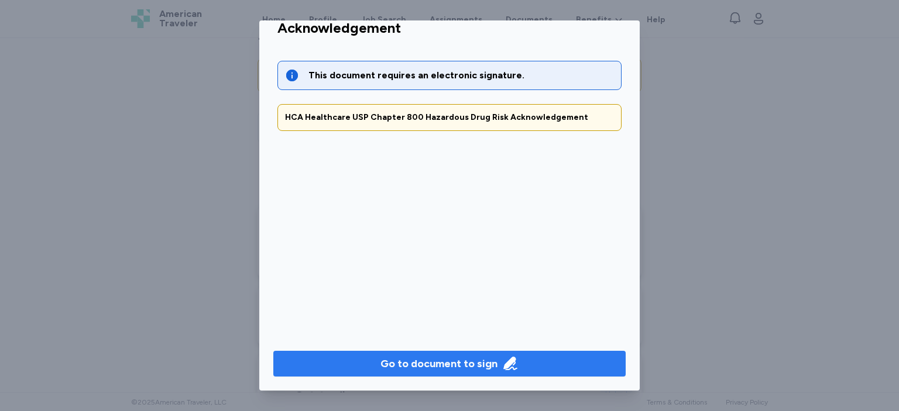
click at [589, 366] on span "Go to document to sign" at bounding box center [450, 364] width 334 height 16
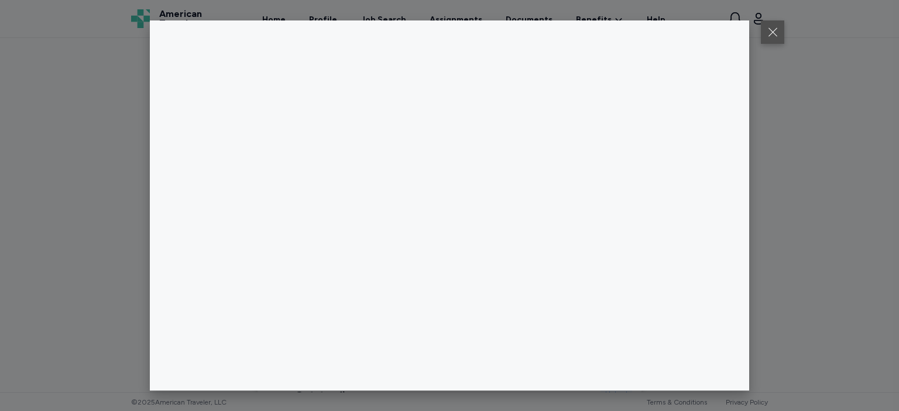
click at [772, 30] on button at bounding box center [772, 31] width 23 height 23
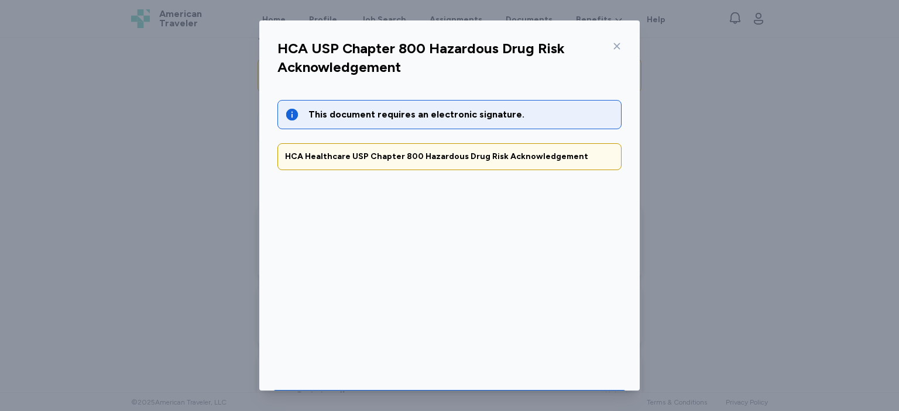
click at [618, 47] on icon at bounding box center [617, 46] width 6 height 6
